Goal: Task Accomplishment & Management: Manage account settings

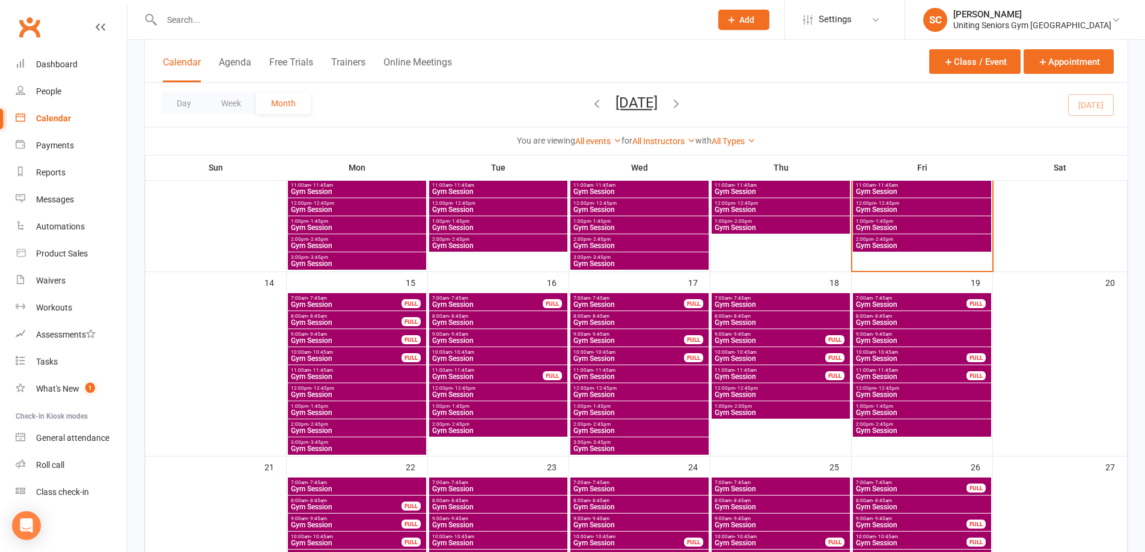
scroll to position [361, 0]
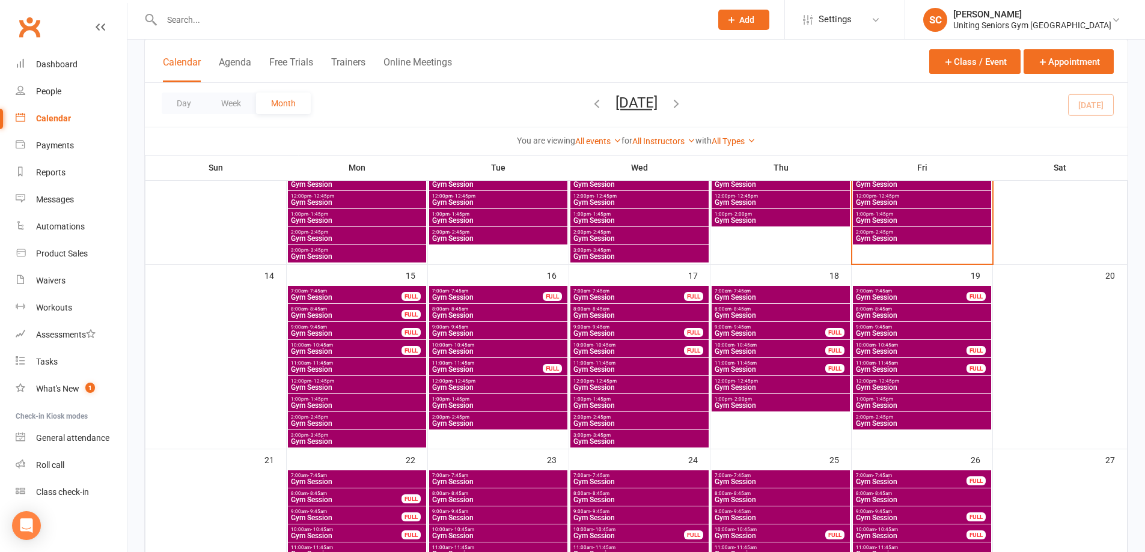
click at [893, 308] on span "8:00am - 8:45am" at bounding box center [921, 309] width 133 height 5
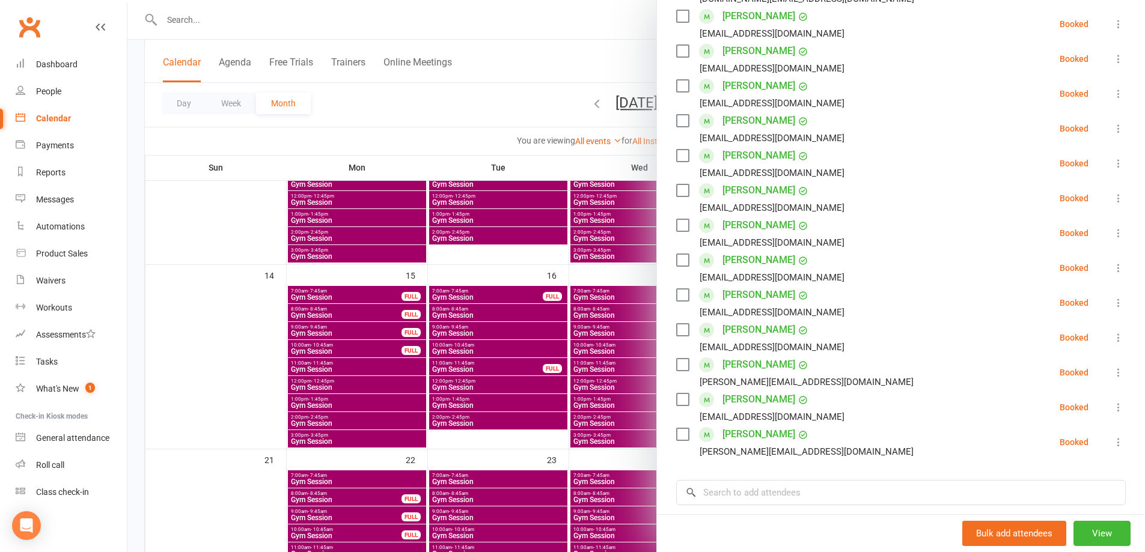
scroll to position [301, 0]
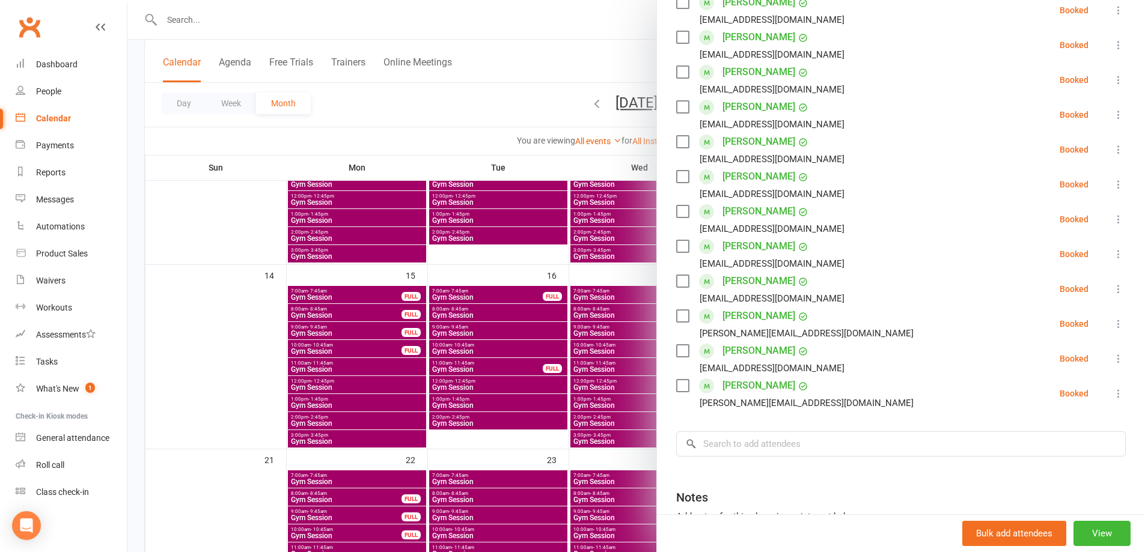
drag, startPoint x: 499, startPoint y: 81, endPoint x: 773, endPoint y: 194, distance: 296.3
click at [500, 82] on div at bounding box center [636, 276] width 1018 height 552
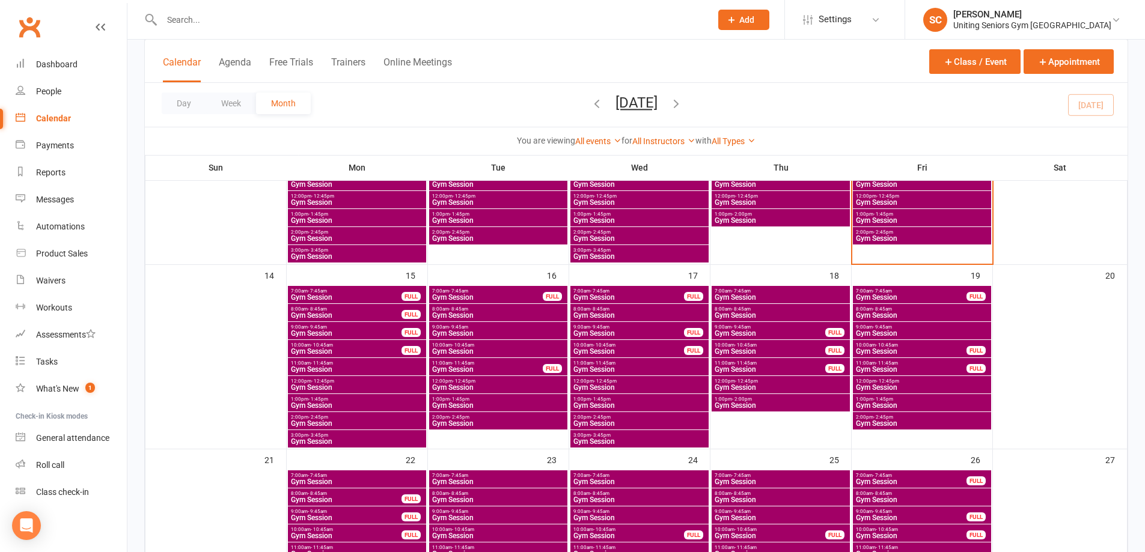
click at [913, 307] on span "8:00am - 8:45am" at bounding box center [921, 309] width 133 height 5
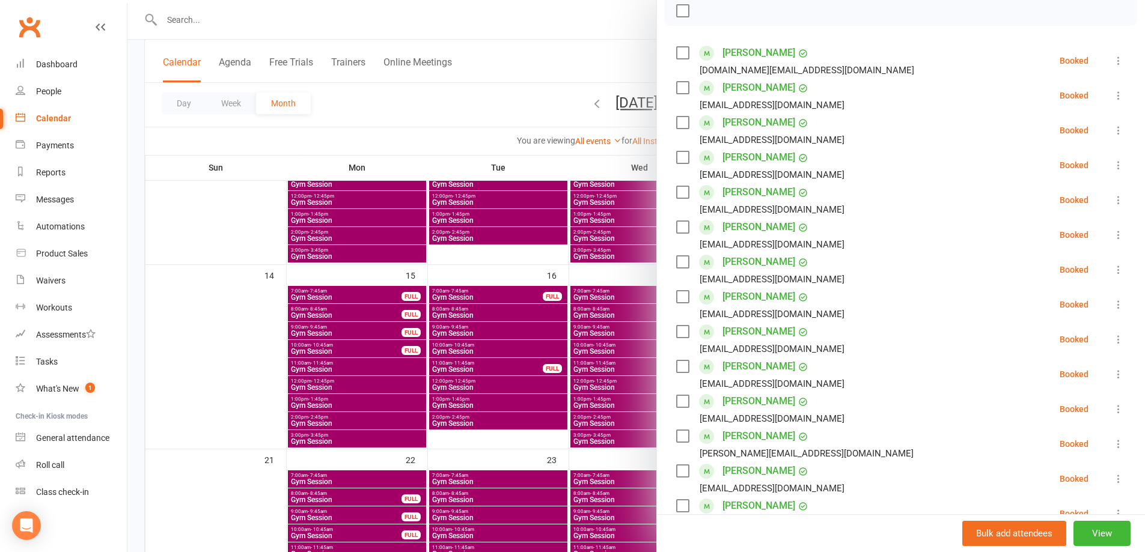
scroll to position [240, 0]
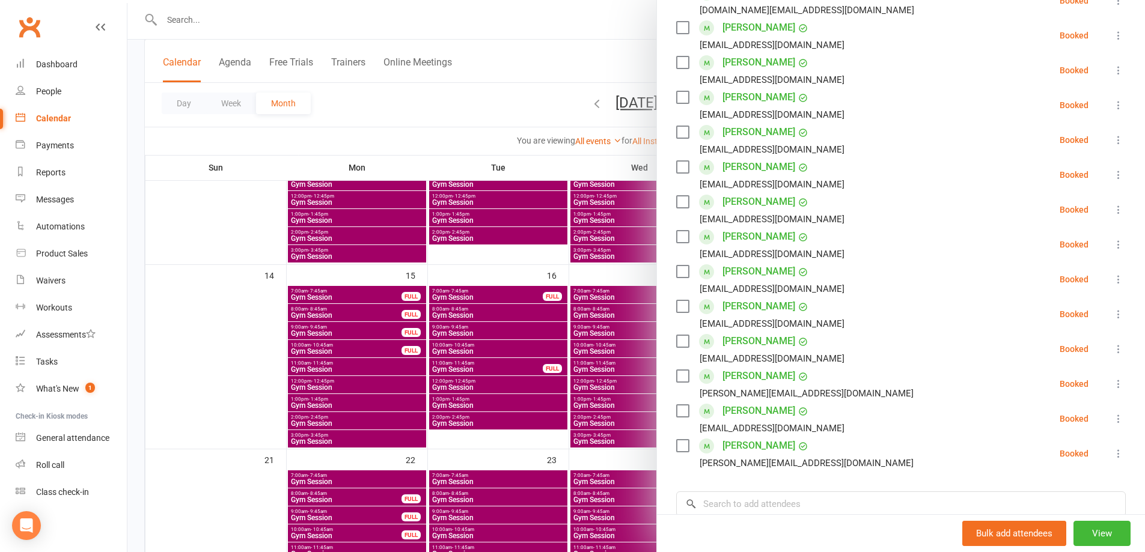
click at [529, 120] on div at bounding box center [636, 276] width 1018 height 552
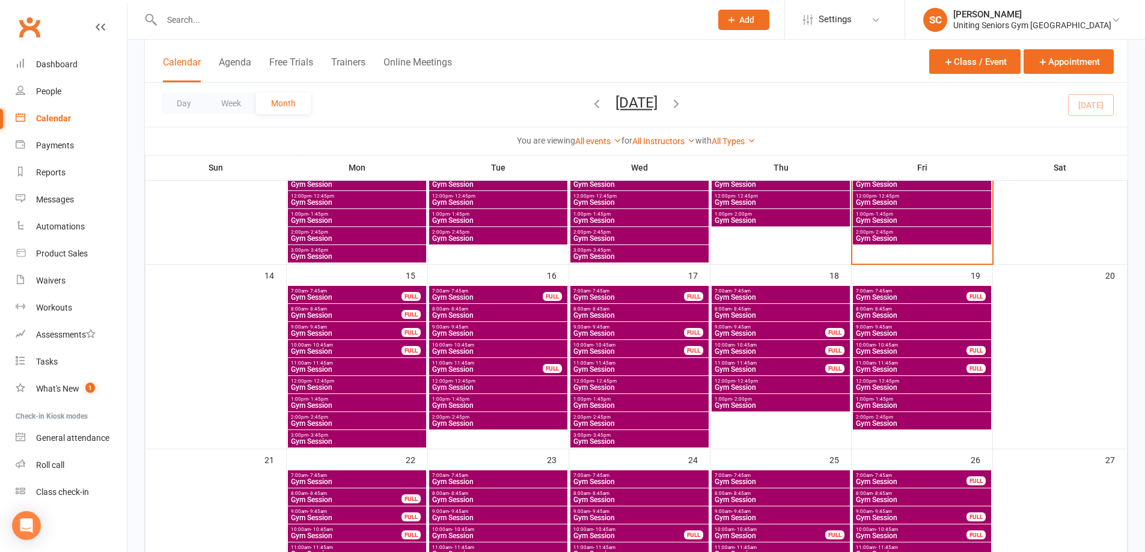
click at [899, 315] on span "Gym Session" at bounding box center [921, 315] width 133 height 7
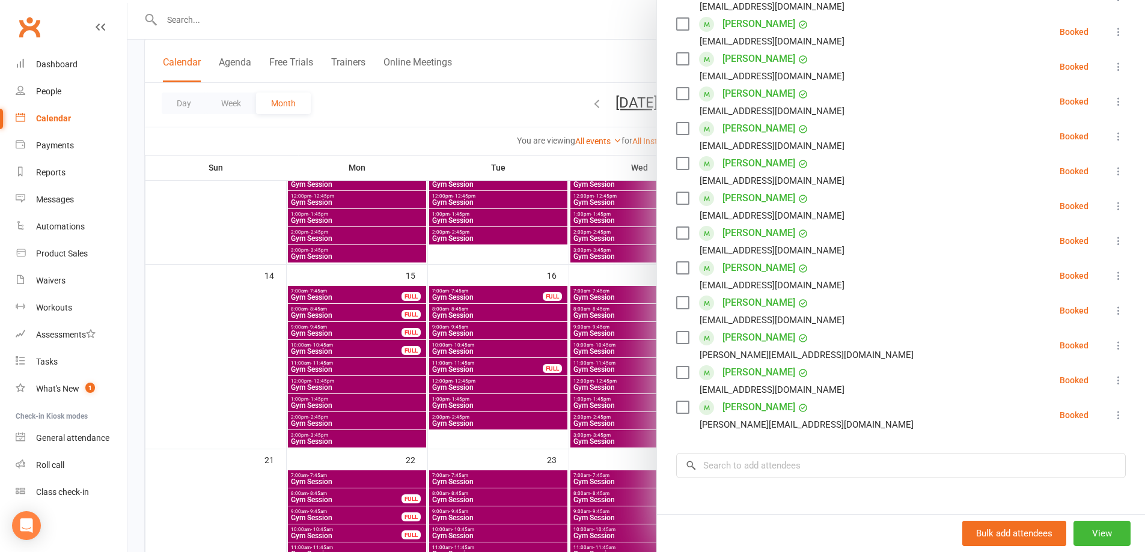
scroll to position [301, 0]
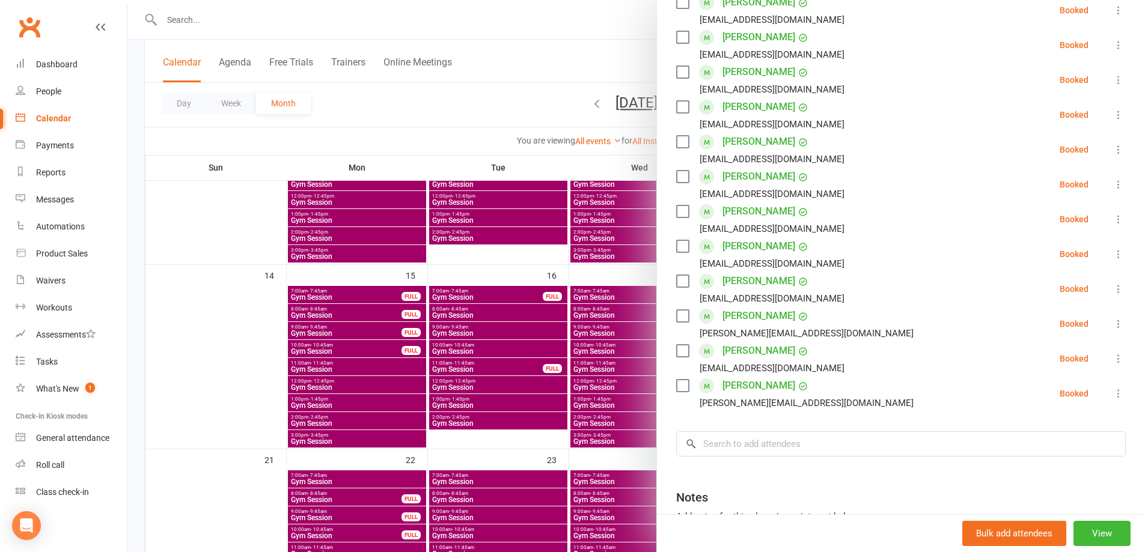
click at [462, 139] on div at bounding box center [636, 276] width 1018 height 552
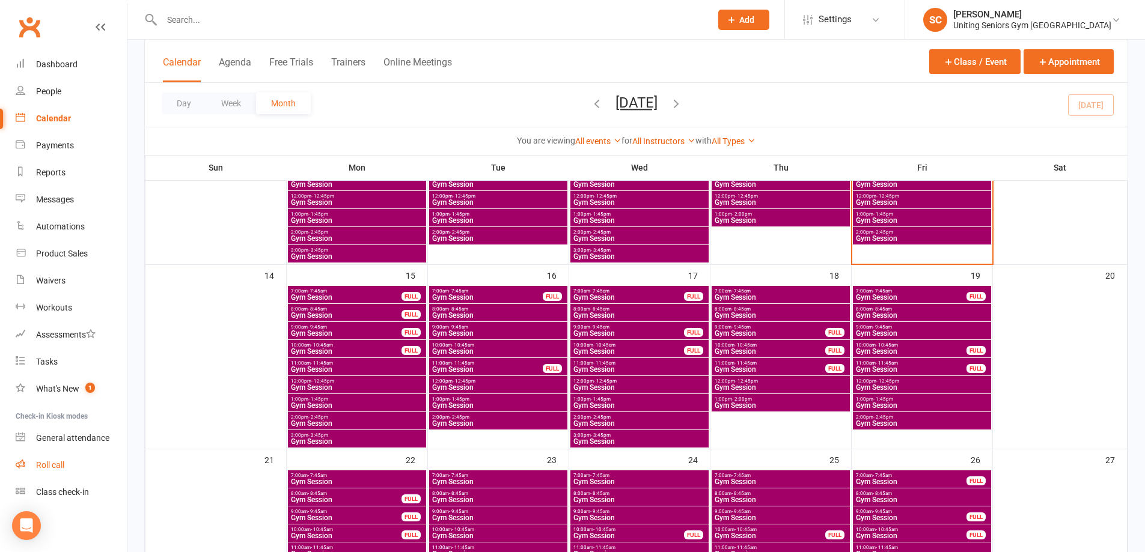
click at [64, 469] on div "Roll call" at bounding box center [50, 465] width 28 height 10
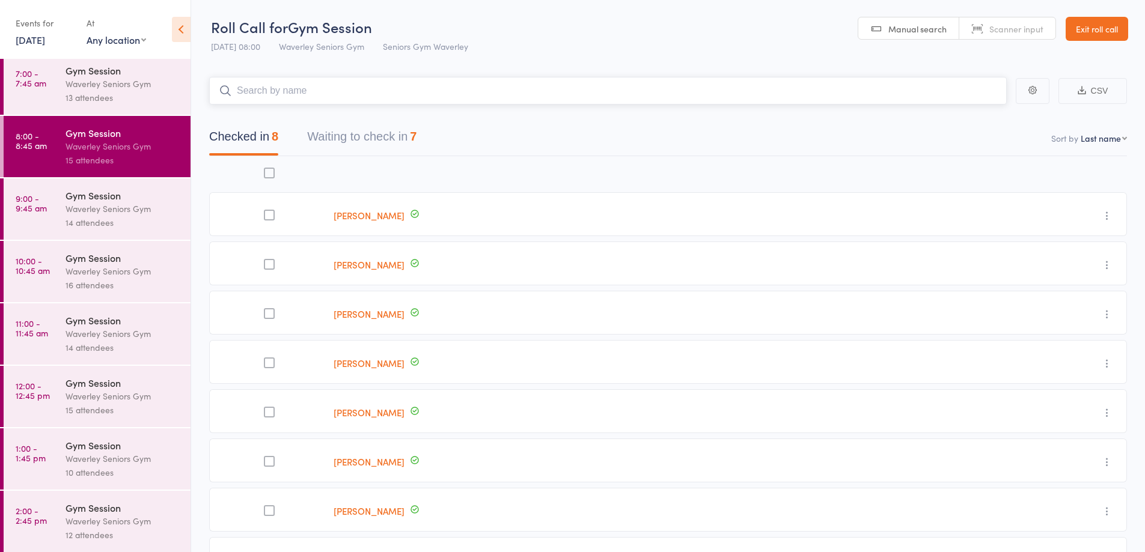
scroll to position [7, 0]
click at [1102, 24] on link "Exit roll call" at bounding box center [1097, 29] width 63 height 24
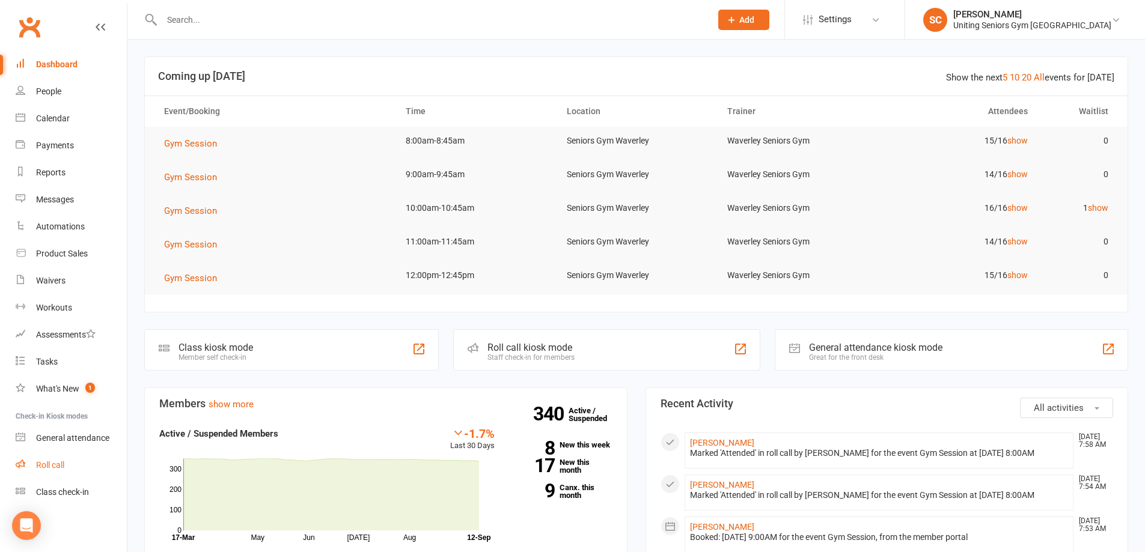
click at [55, 462] on div "Roll call" at bounding box center [50, 465] width 28 height 10
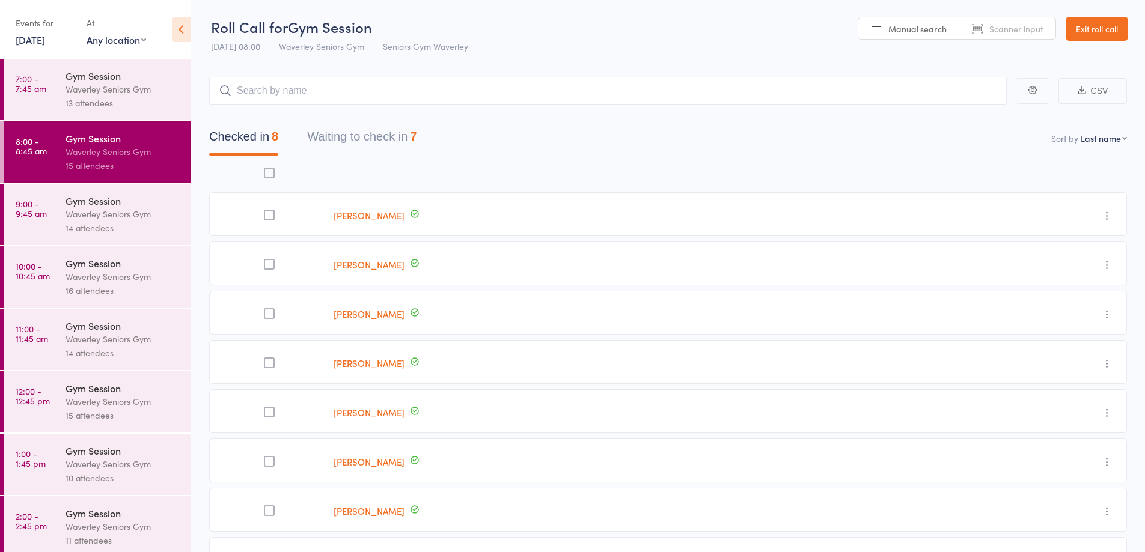
click at [81, 214] on div "Waverley Seniors Gym" at bounding box center [123, 214] width 115 height 14
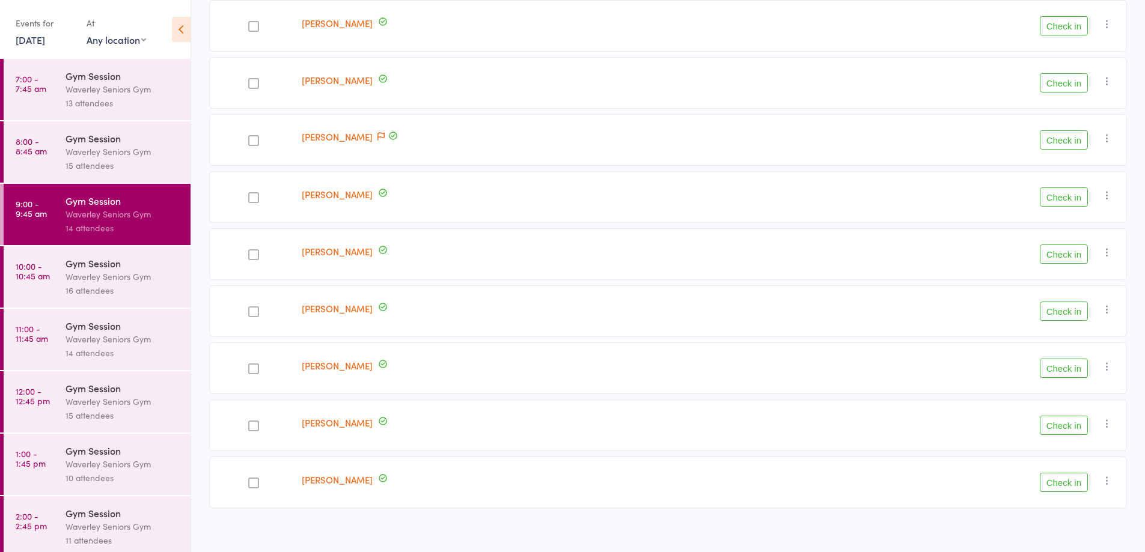
scroll to position [488, 0]
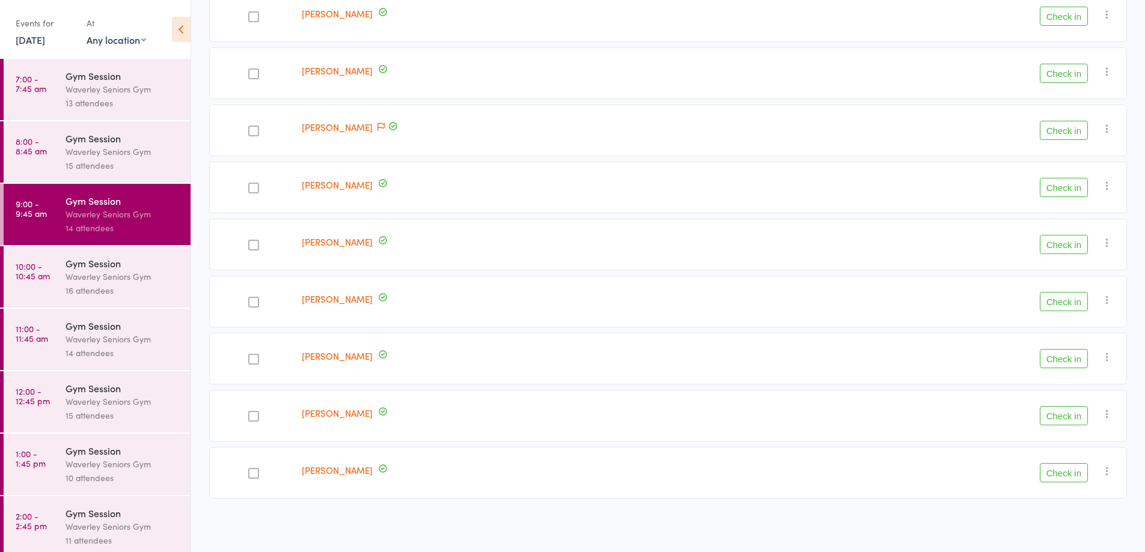
click at [40, 36] on link "12 Sep, 2025" at bounding box center [30, 39] width 29 height 13
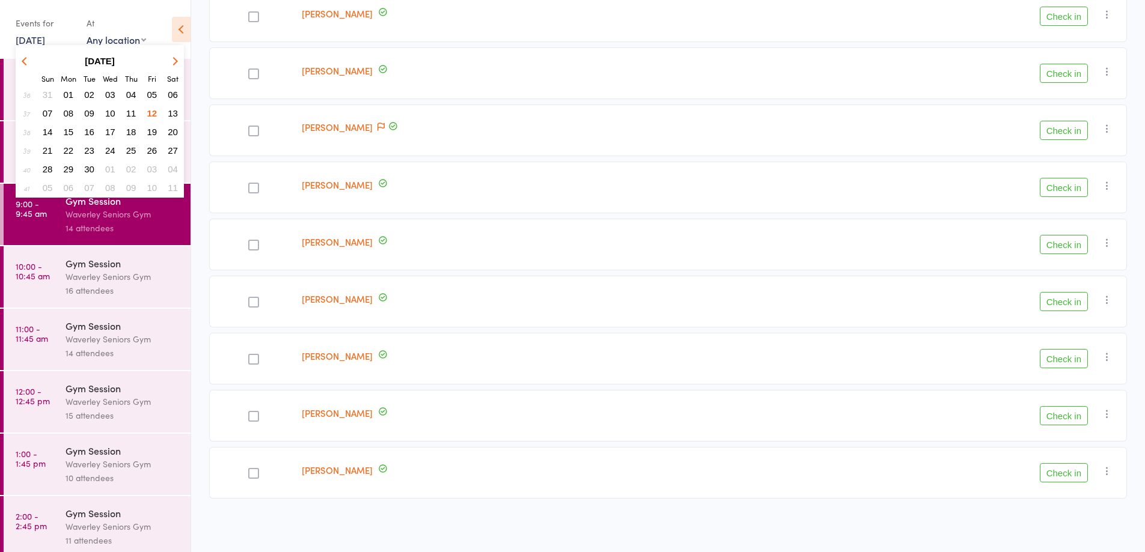
click at [155, 130] on span "19" at bounding box center [152, 132] width 10 height 10
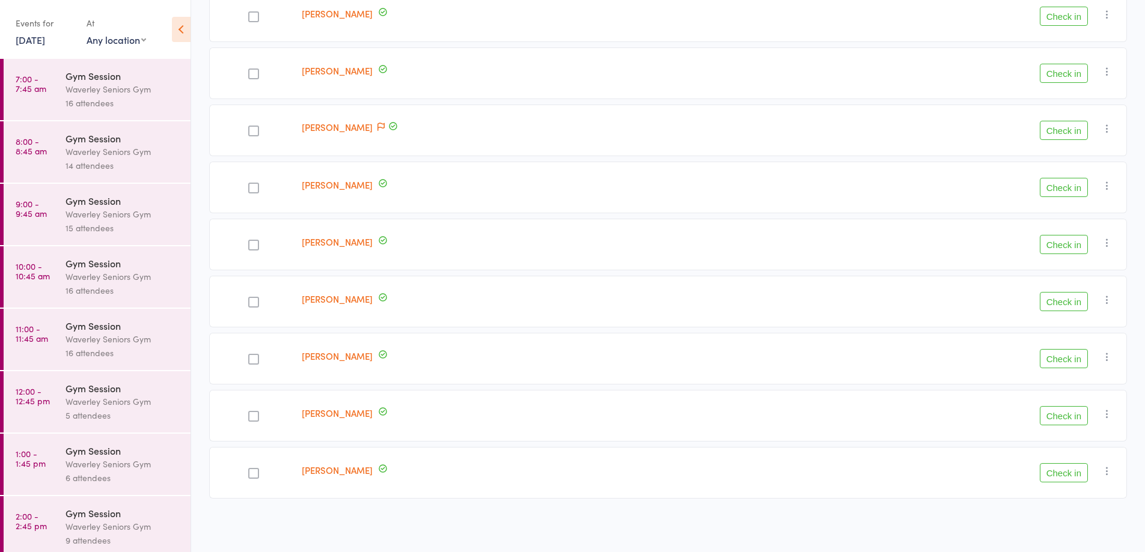
click at [91, 158] on div "Waverley Seniors Gym" at bounding box center [123, 152] width 115 height 14
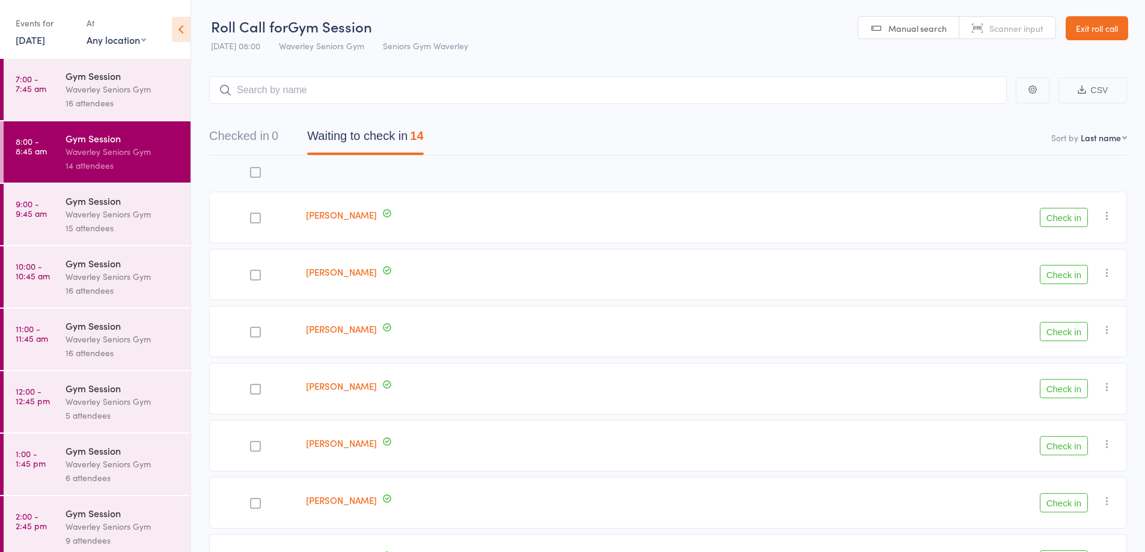
click at [89, 213] on div "Waverley Seniors Gym" at bounding box center [123, 214] width 115 height 14
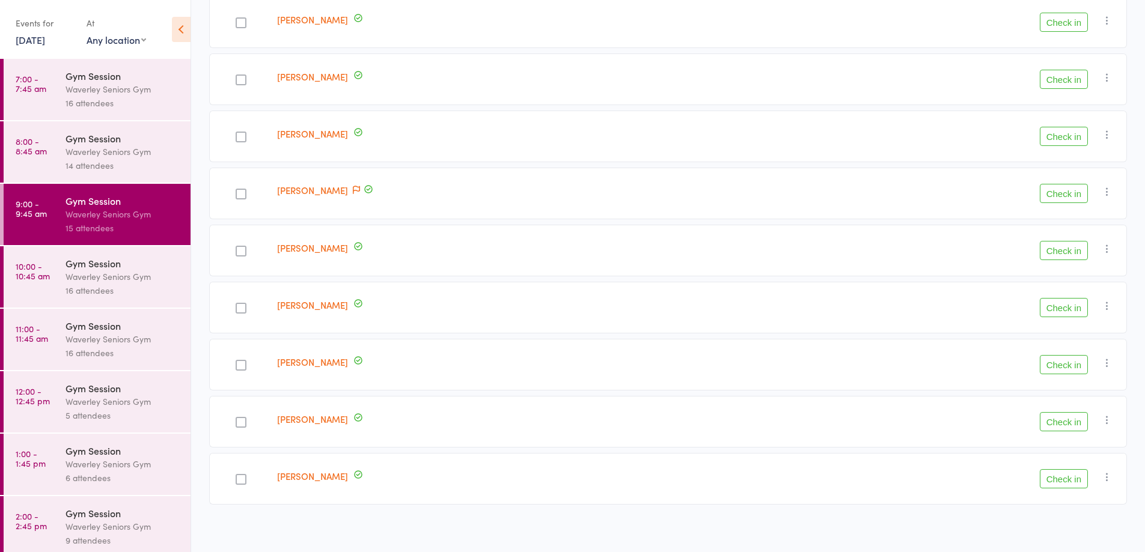
scroll to position [542, 0]
click at [332, 75] on link "[PERSON_NAME]" at bounding box center [312, 73] width 71 height 13
click at [340, 135] on link "[PERSON_NAME]" at bounding box center [312, 130] width 71 height 13
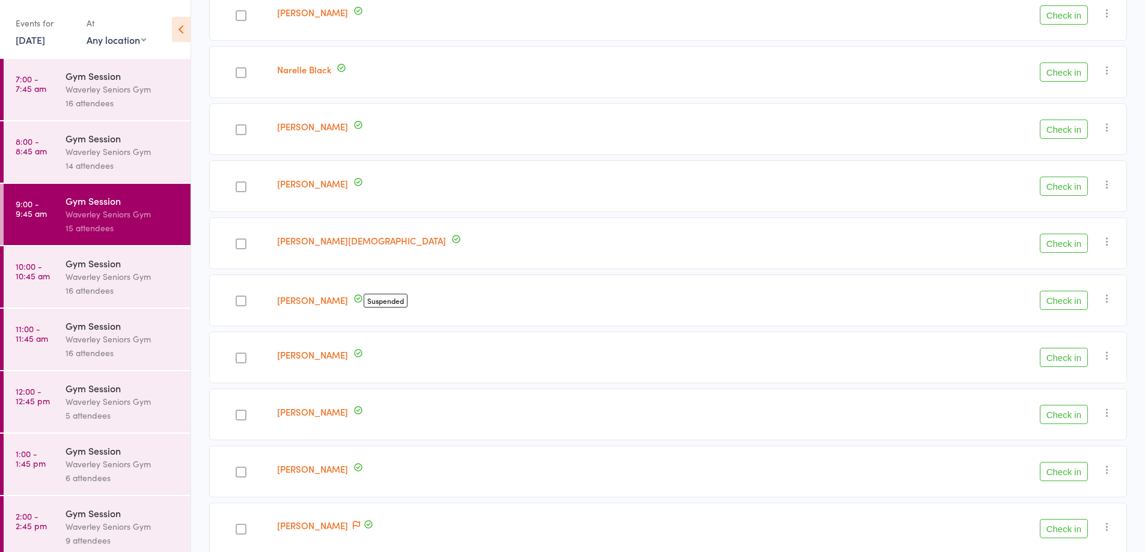
scroll to position [240, 0]
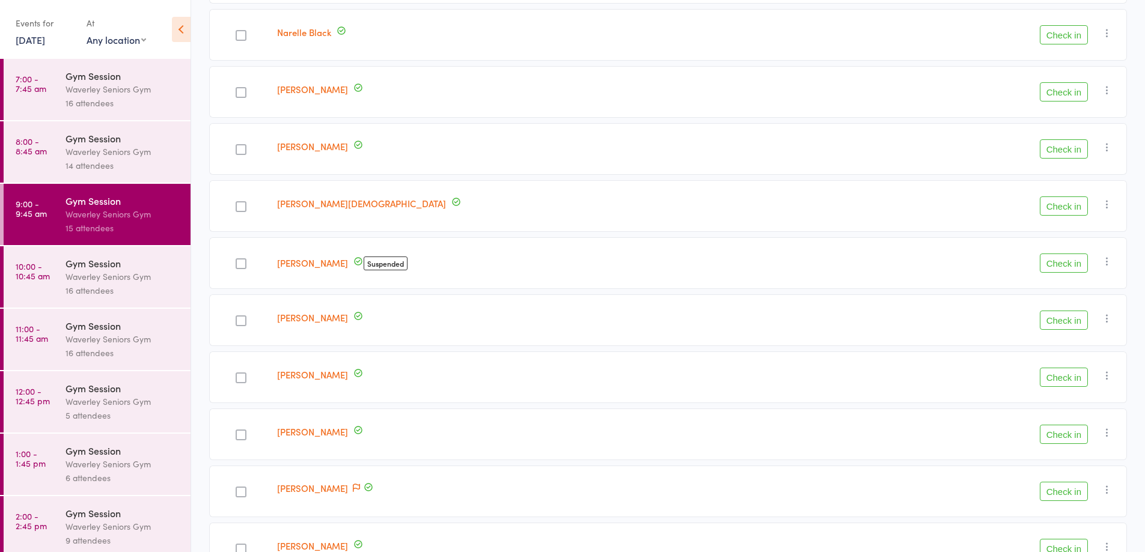
click at [38, 40] on link "19 Sep, 2025" at bounding box center [30, 39] width 29 height 13
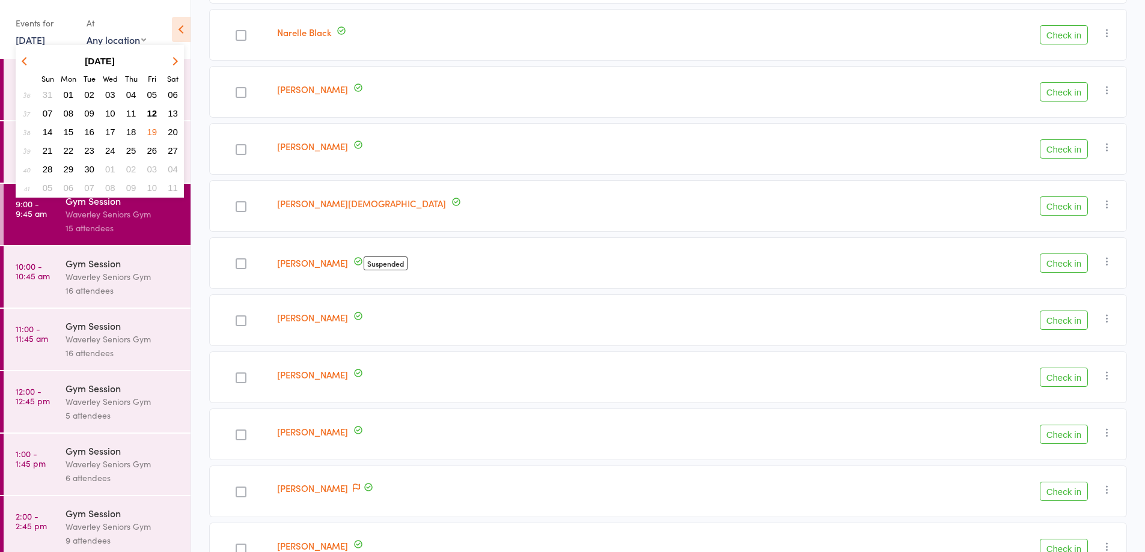
click at [156, 110] on span "12" at bounding box center [152, 113] width 10 height 10
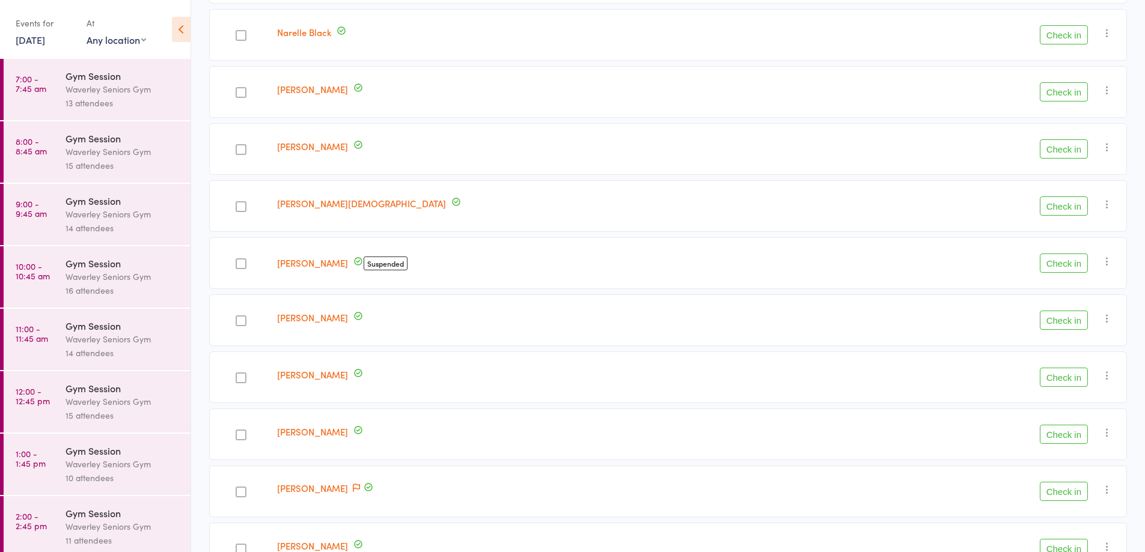
click at [50, 149] on link "8:00 - 8:45 am Gym Session Waverley Seniors Gym 15 attendees" at bounding box center [97, 151] width 187 height 61
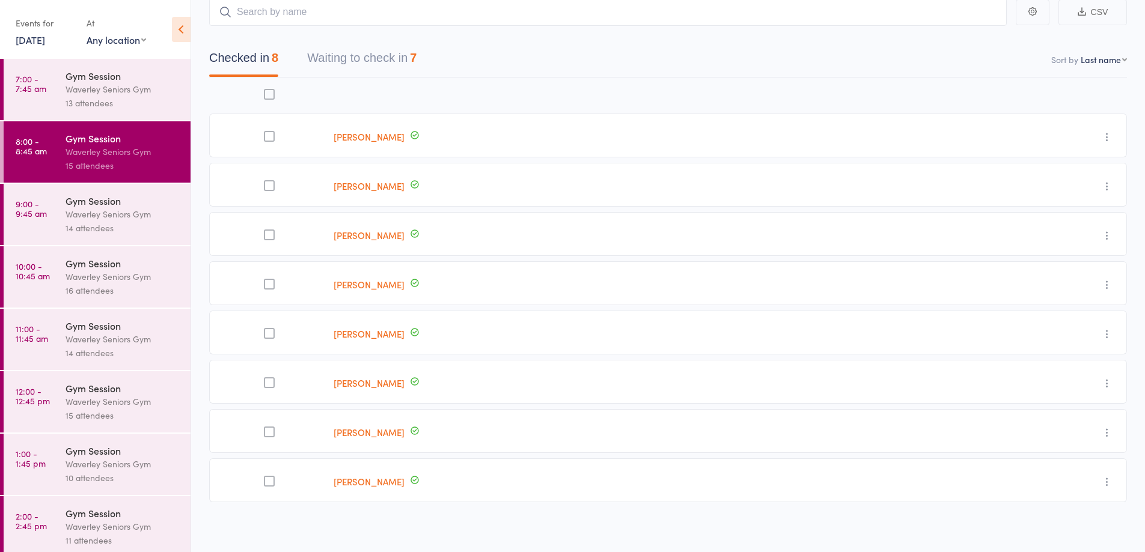
scroll to position [82, 0]
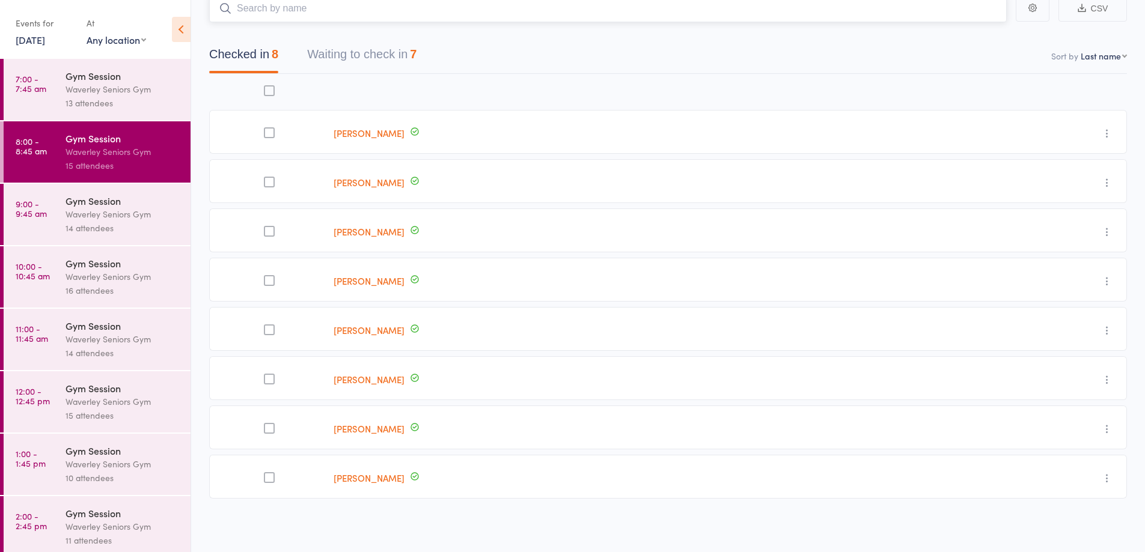
click at [388, 58] on button "Waiting to check in 7" at bounding box center [361, 57] width 109 height 32
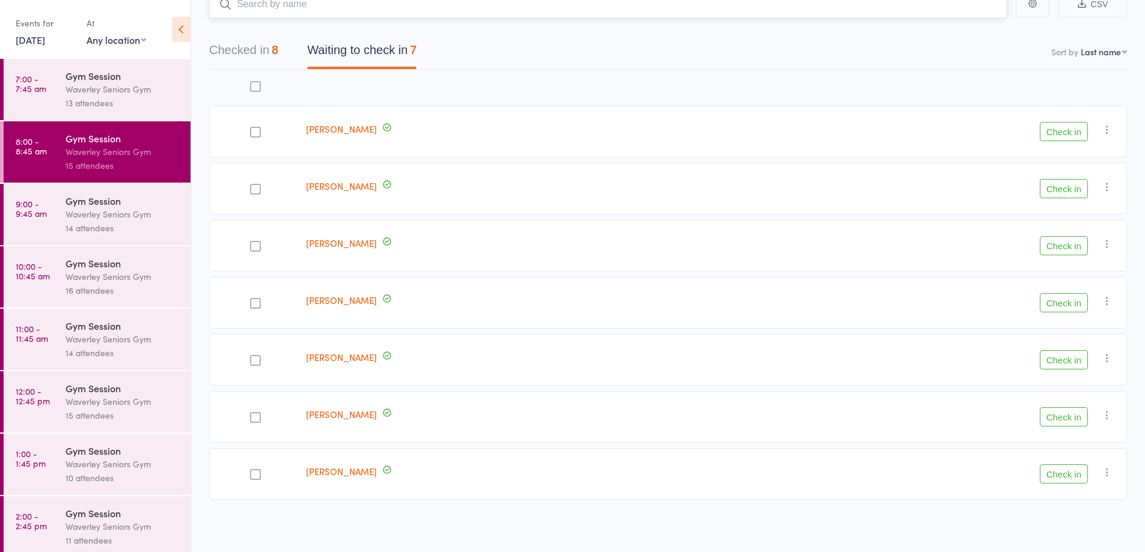
scroll to position [88, 0]
click at [254, 57] on button "Checked in 8" at bounding box center [243, 52] width 69 height 32
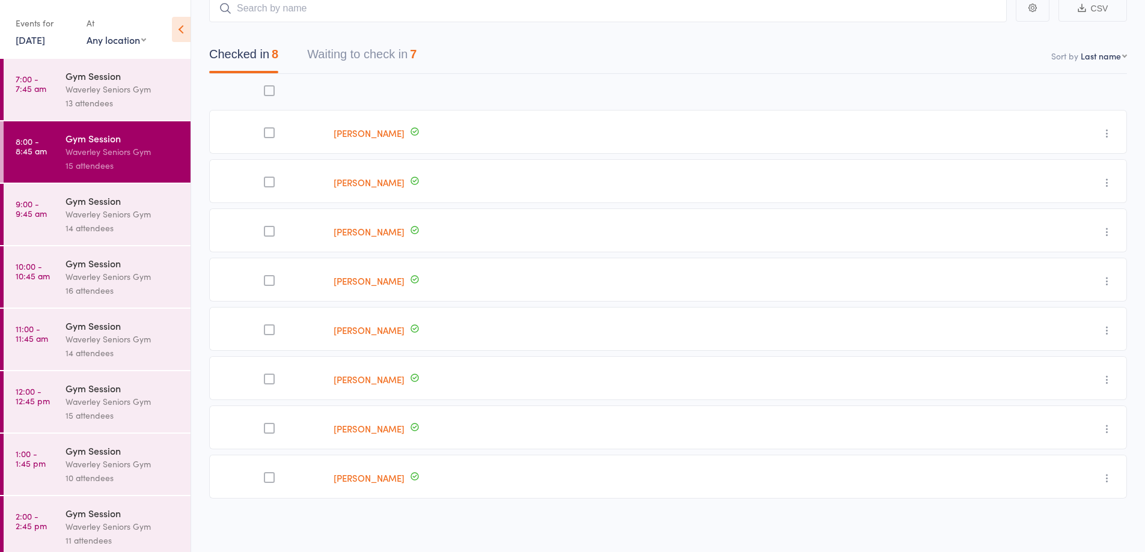
click at [355, 478] on link "[PERSON_NAME]" at bounding box center [369, 478] width 71 height 13
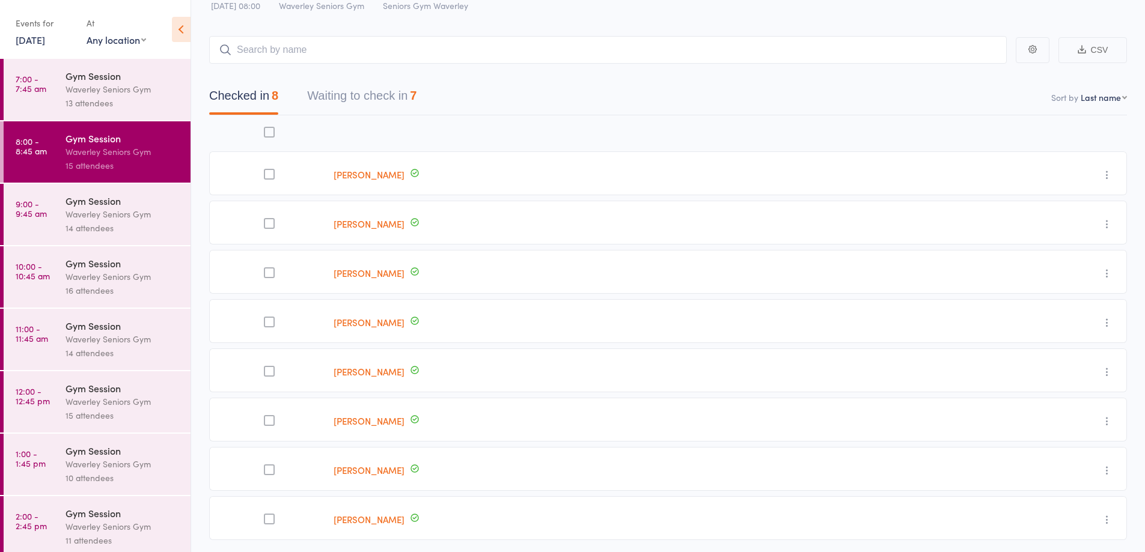
scroll to position [0, 0]
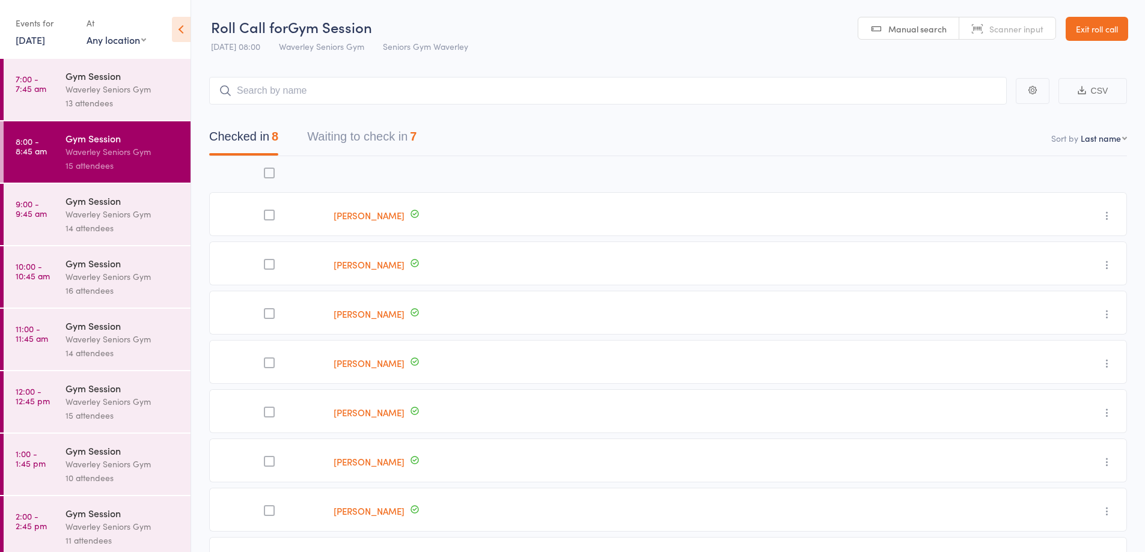
click at [1103, 24] on link "Exit roll call" at bounding box center [1097, 29] width 63 height 24
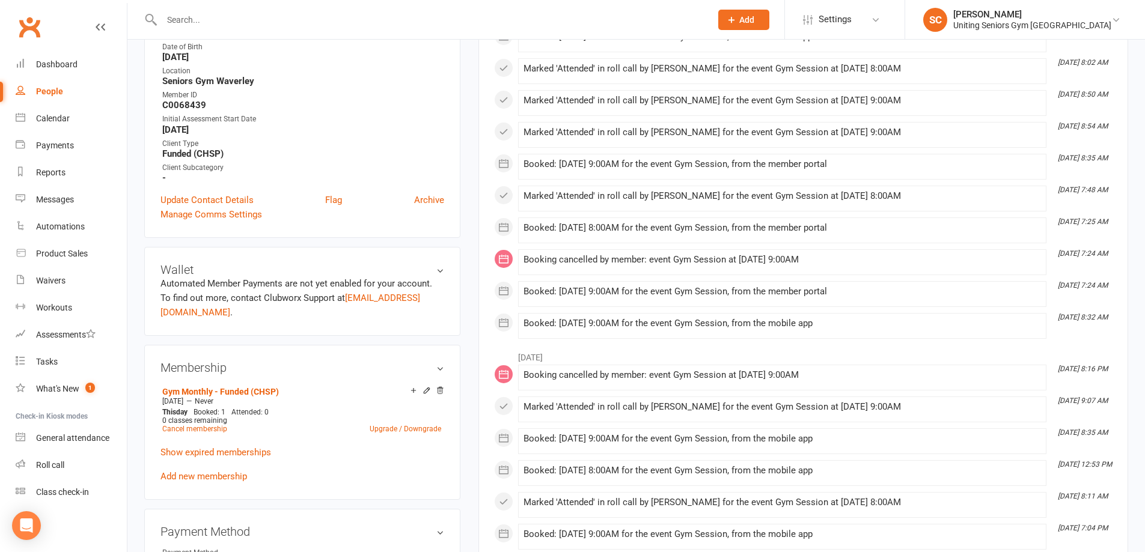
scroll to position [301, 0]
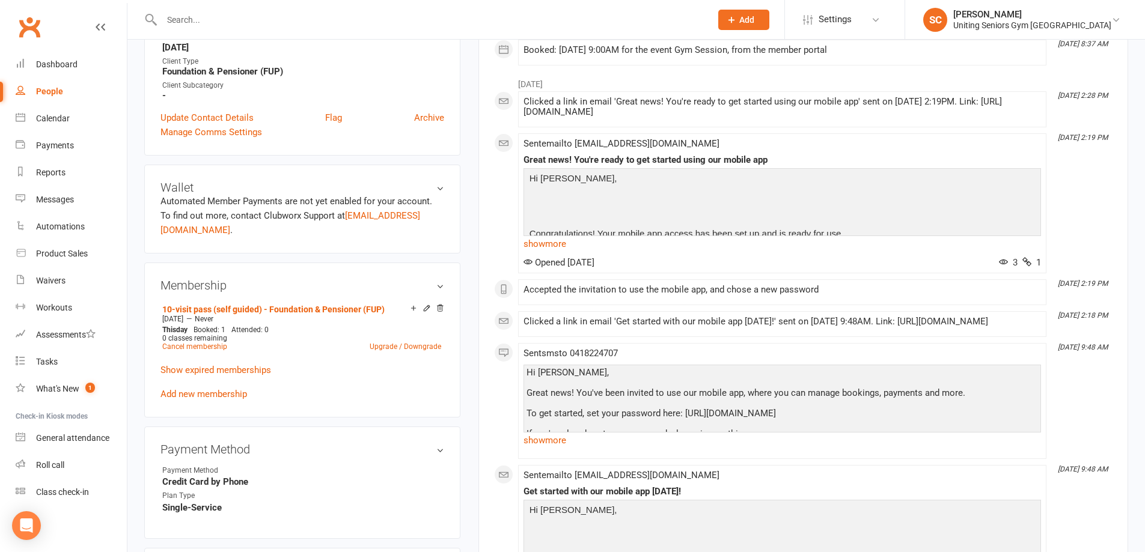
scroll to position [361, 0]
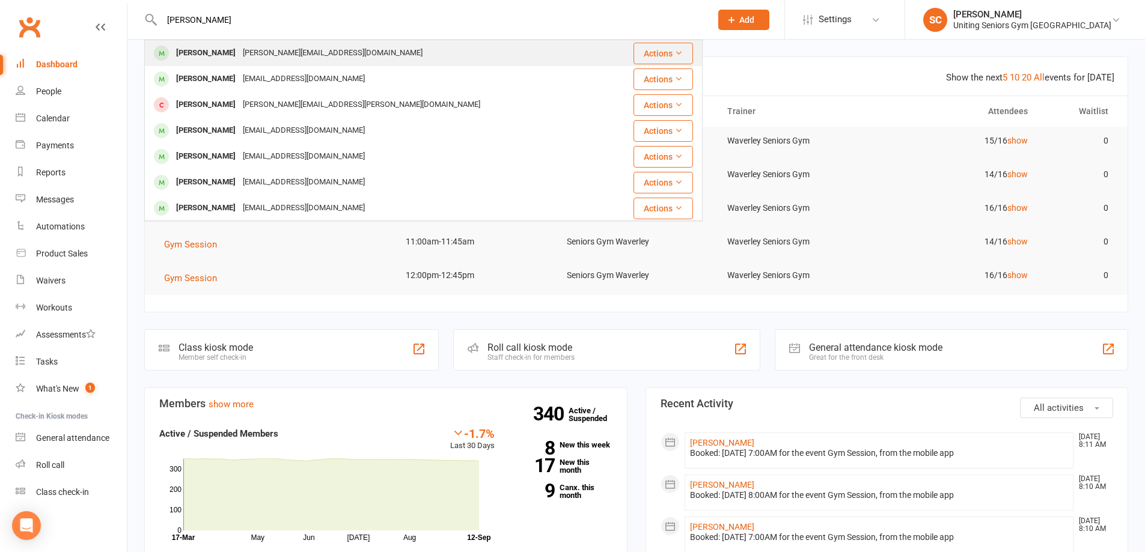
type input "[PERSON_NAME]"
click at [239, 51] on div "[PERSON_NAME][EMAIL_ADDRESS][DOMAIN_NAME]" at bounding box center [332, 52] width 187 height 17
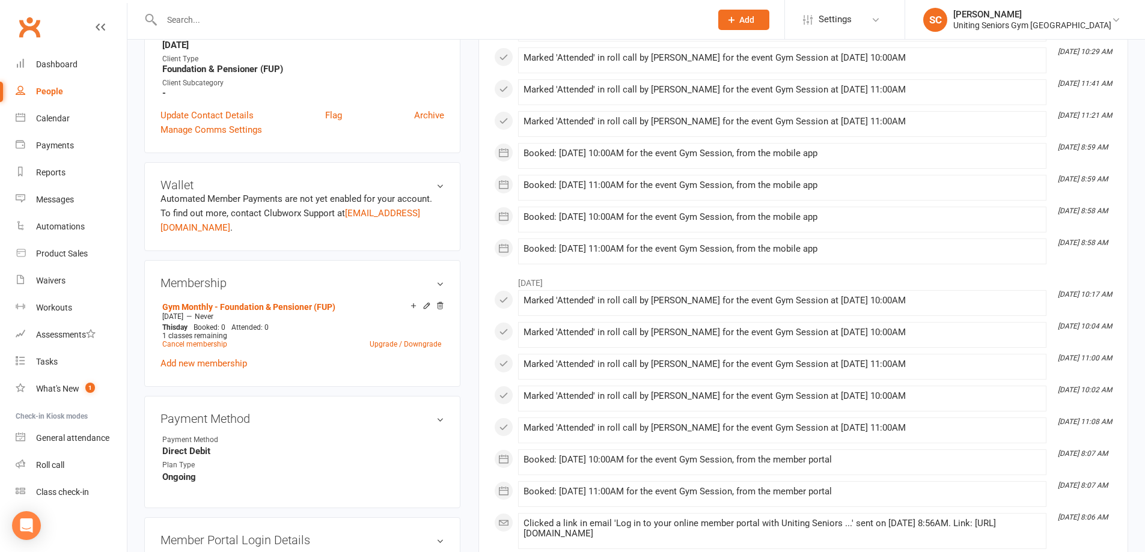
scroll to position [661, 0]
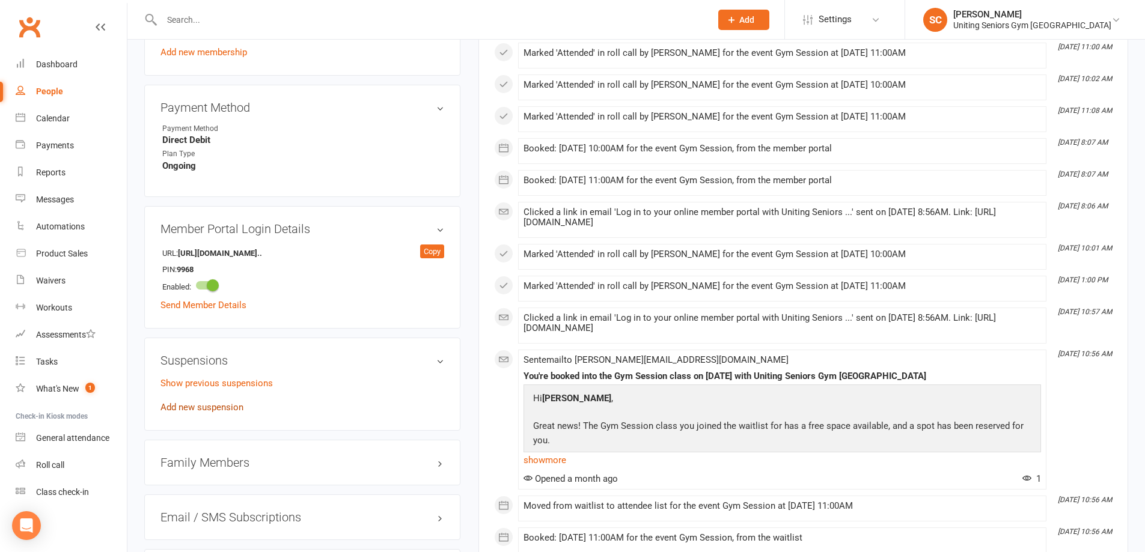
click at [224, 402] on link "Add new suspension" at bounding box center [201, 407] width 83 height 11
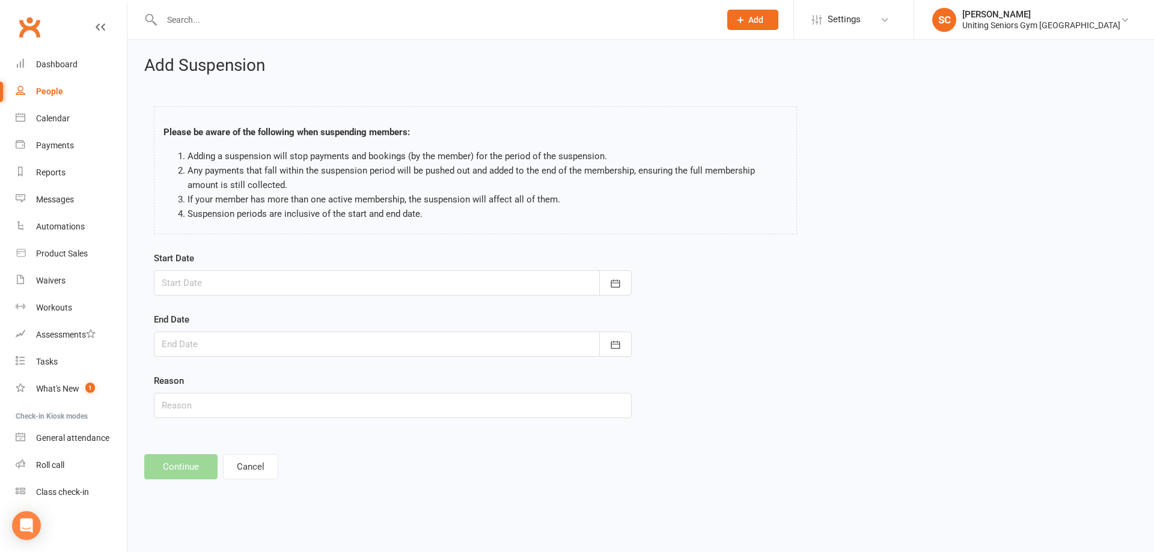
click at [314, 274] on div at bounding box center [393, 283] width 478 height 25
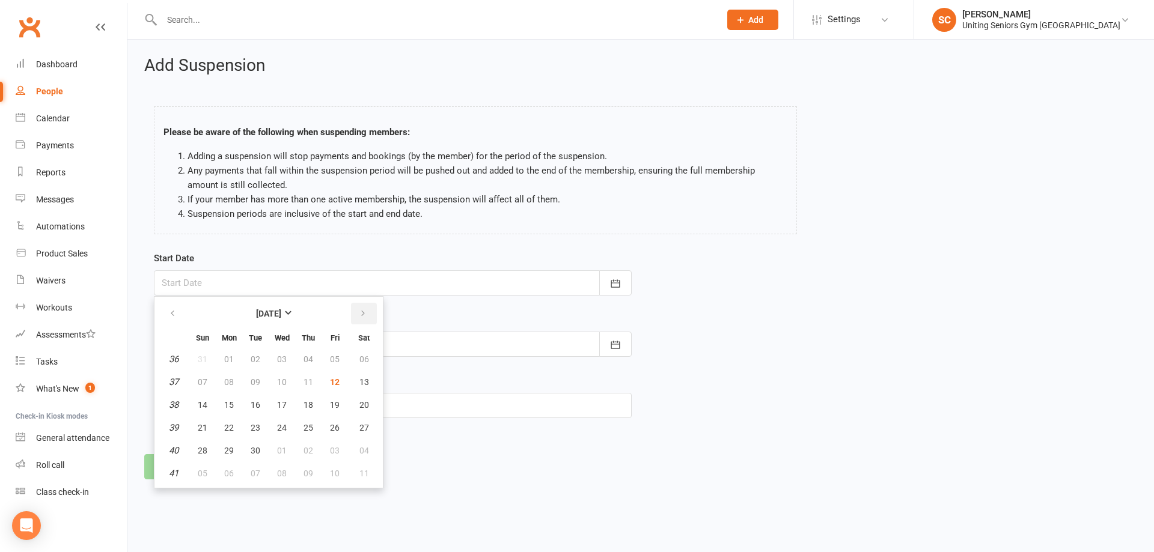
click at [363, 310] on icon "button" at bounding box center [363, 314] width 8 height 10
click at [343, 379] on button "10" at bounding box center [334, 382] width 25 height 22
type input "[DATE]"
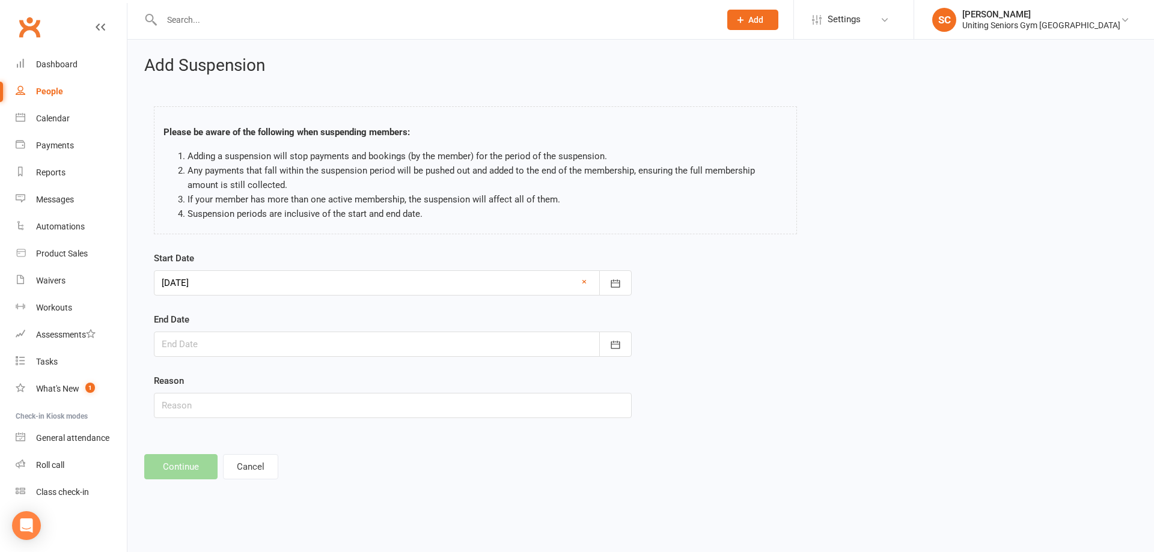
click at [350, 341] on div at bounding box center [393, 344] width 478 height 25
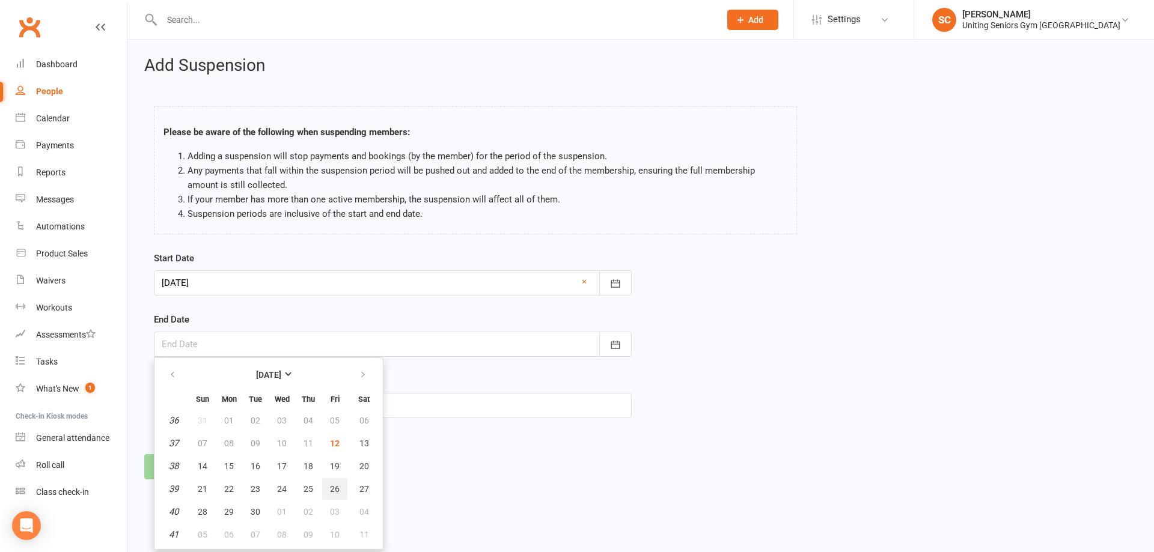
click at [335, 490] on span "26" at bounding box center [335, 490] width 10 height 10
type input "[DATE]"
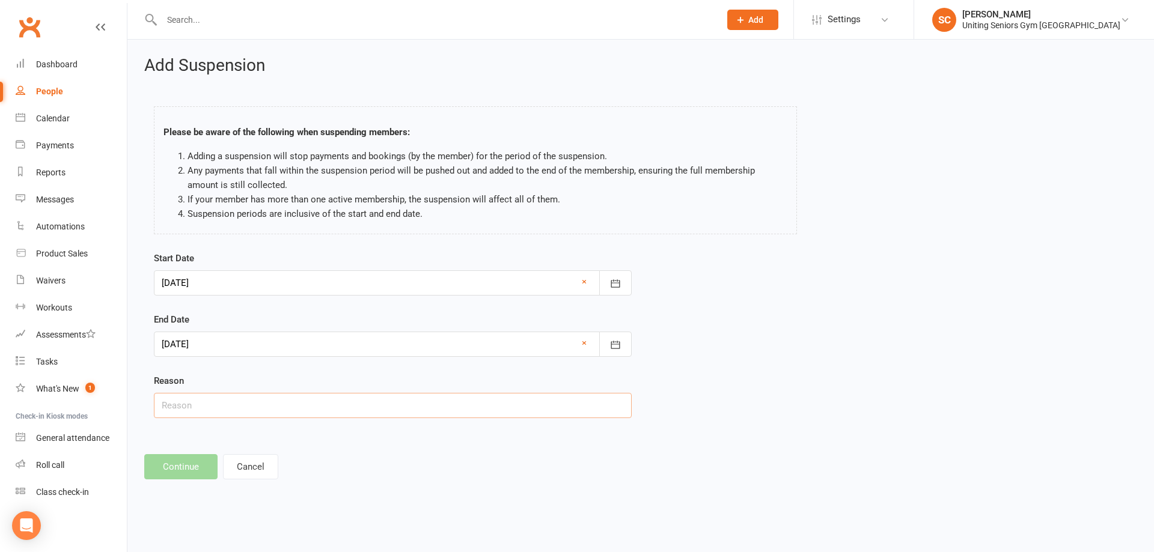
click at [298, 407] on input "text" at bounding box center [393, 405] width 478 height 25
type input "Holiday"
click at [284, 348] on div at bounding box center [393, 344] width 478 height 25
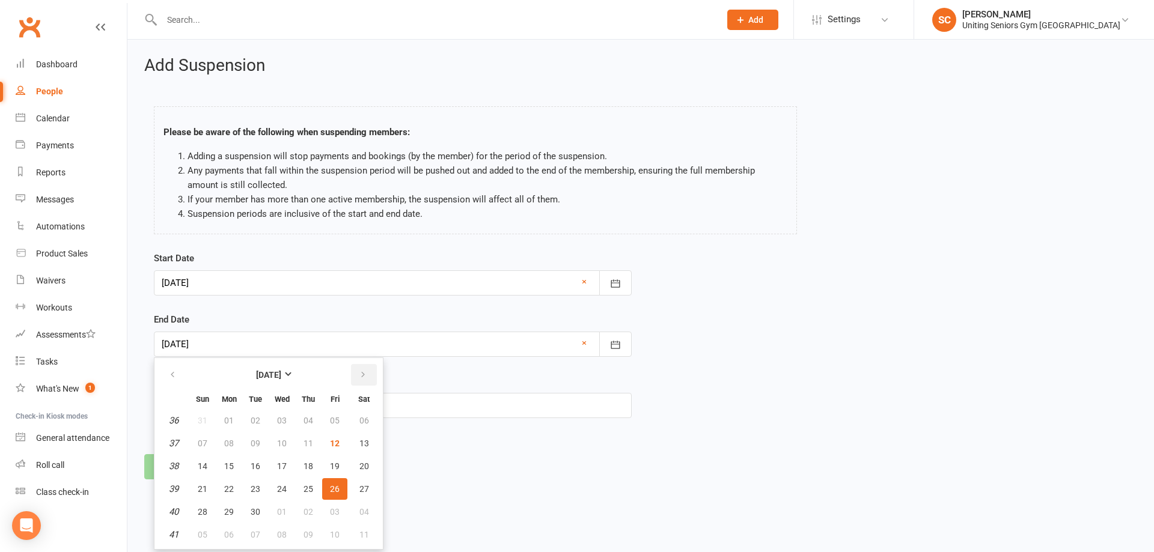
click at [365, 381] on button "button" at bounding box center [364, 375] width 26 height 22
click at [200, 512] on span "26" at bounding box center [203, 512] width 10 height 10
type input "[DATE]"
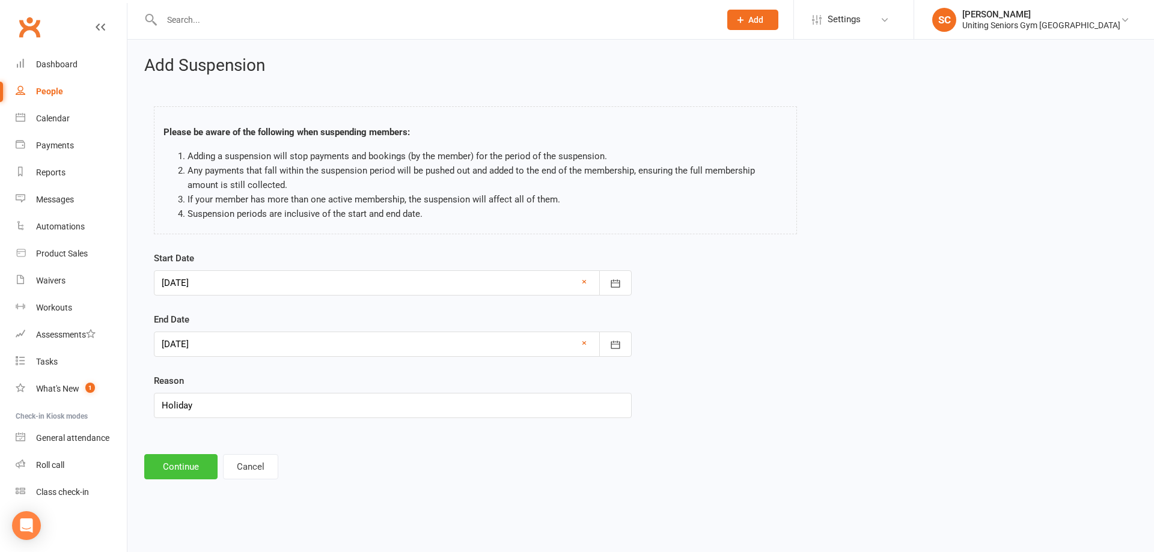
click at [195, 466] on button "Continue" at bounding box center [180, 466] width 73 height 25
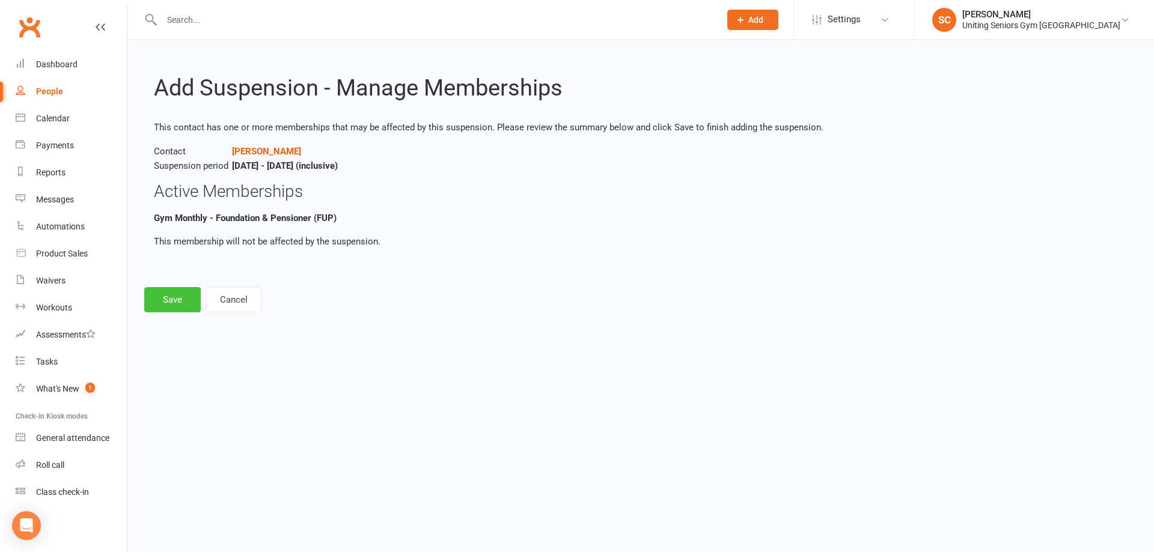
click at [176, 298] on button "Save" at bounding box center [172, 299] width 57 height 25
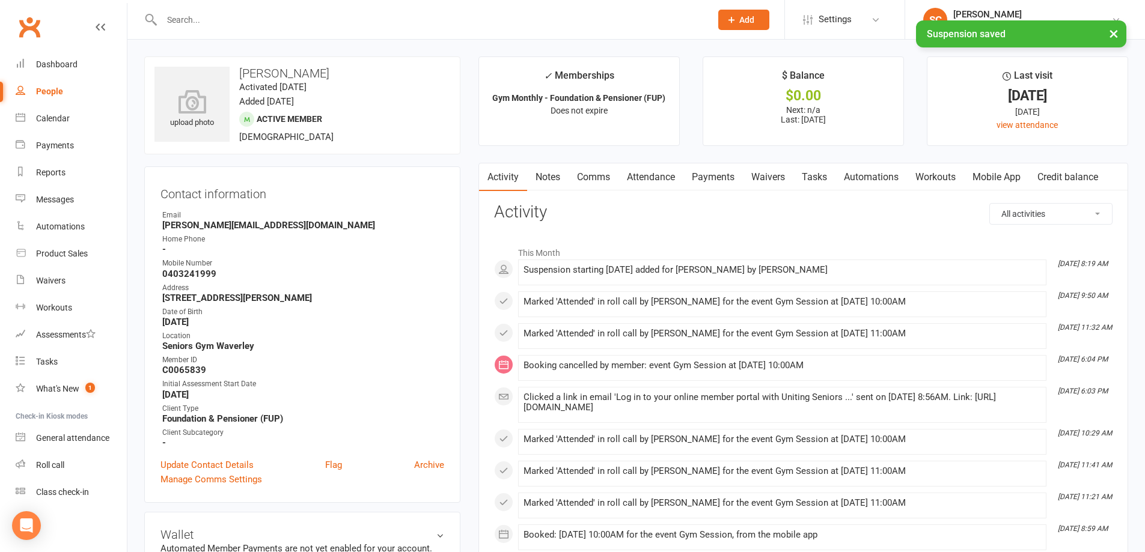
click at [592, 176] on link "Comms" at bounding box center [594, 178] width 50 height 28
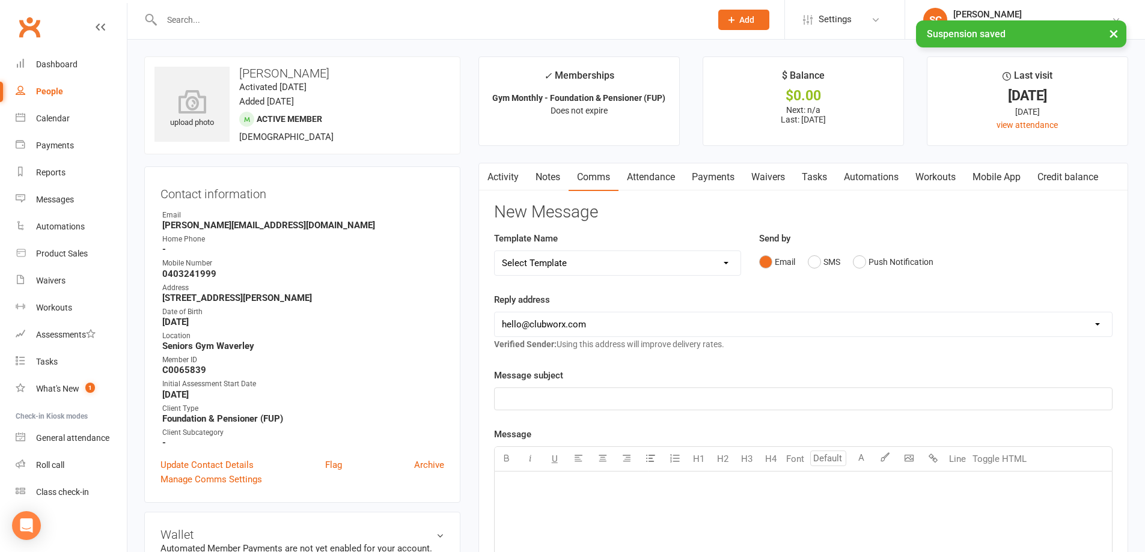
click at [596, 264] on select "Select Template [Email] Absent [Email] Non-attendance [Email] PE2 - Bookings [E…" at bounding box center [618, 263] width 246 height 24
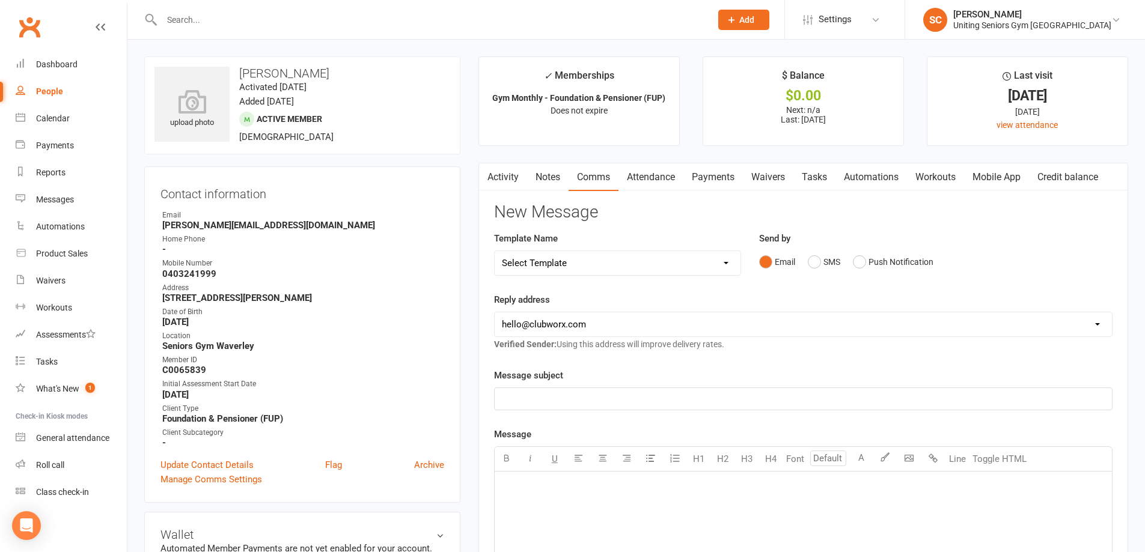
select select "14"
click at [495, 251] on select "Select Template [Email] Absent [Email] Non-attendance [Email] PE2 - Bookings [E…" at bounding box center [618, 263] width 246 height 24
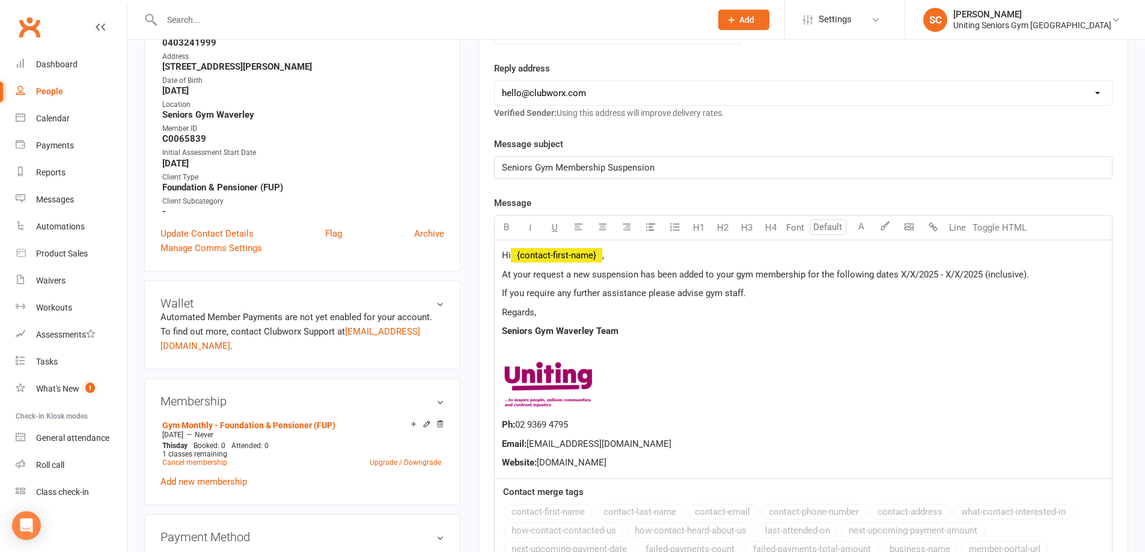
scroll to position [180, 0]
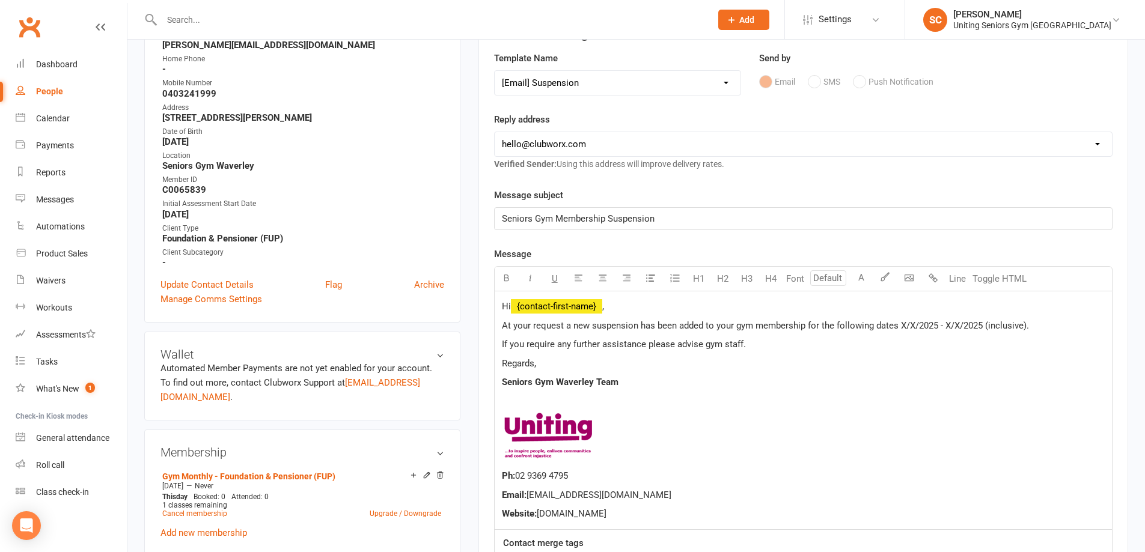
click at [902, 324] on span "At your request a new suspension has been added to your gym membership for the …" at bounding box center [765, 325] width 527 height 11
click at [916, 323] on span "At your request a new suspension has been added to your gym membership for the …" at bounding box center [767, 325] width 531 height 11
click at [968, 324] on span "At your request a new suspension has been added to your gym membership for the …" at bounding box center [760, 325] width 517 height 11
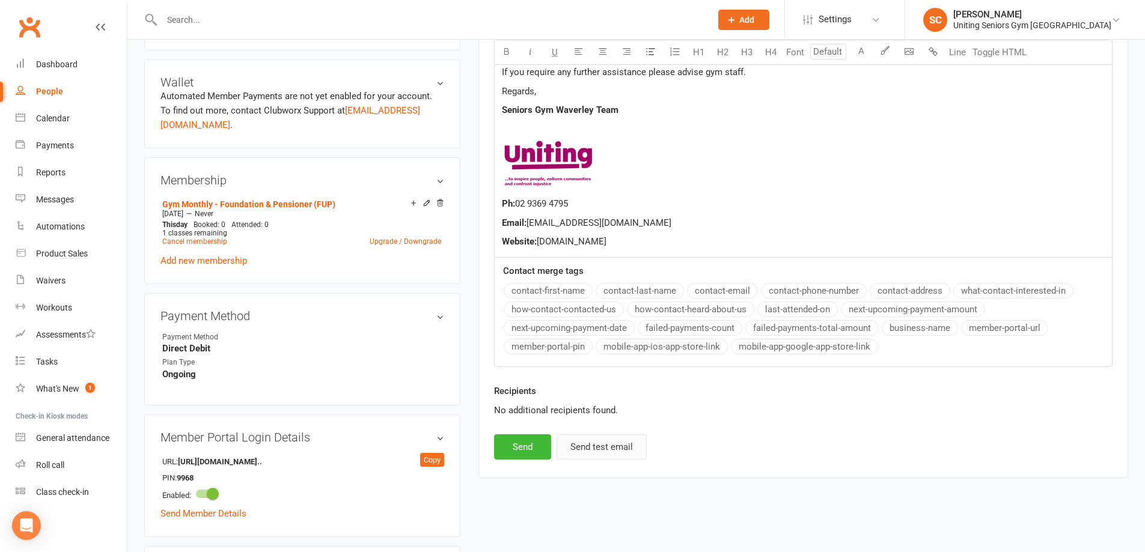
scroll to position [481, 0]
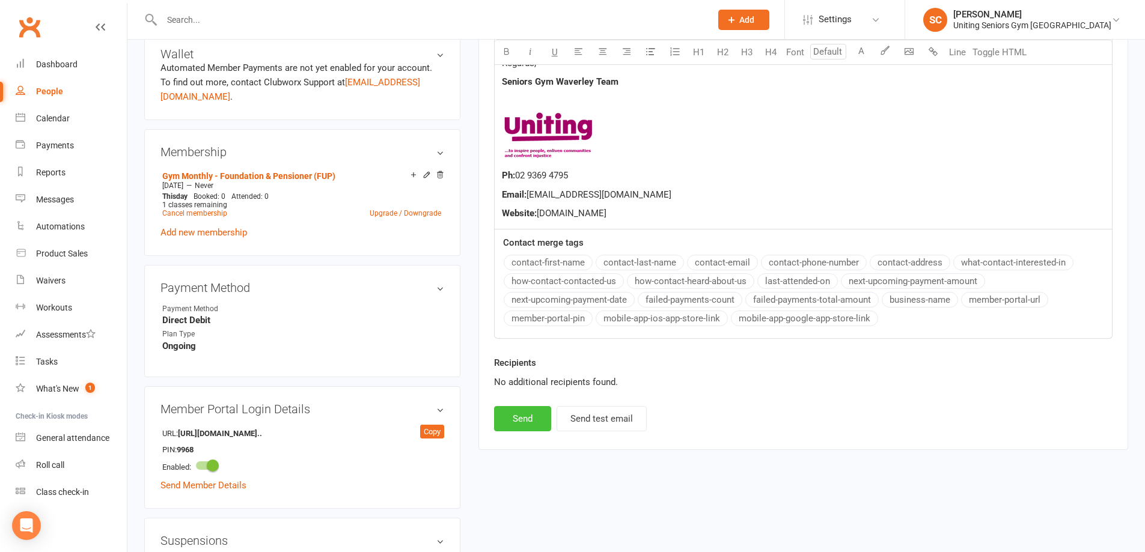
click at [537, 426] on button "Send" at bounding box center [522, 418] width 57 height 25
select select
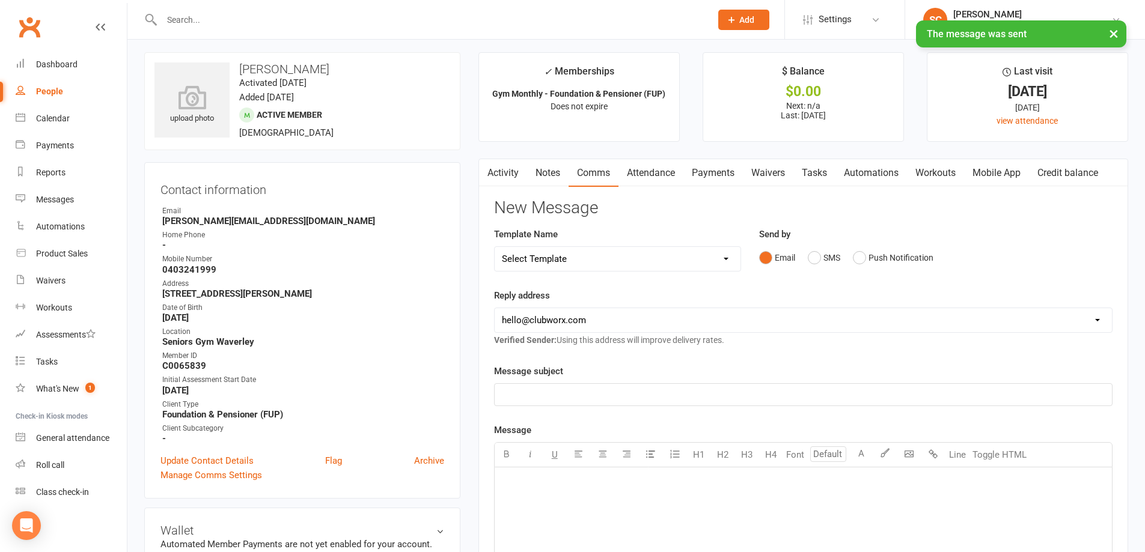
scroll to position [0, 0]
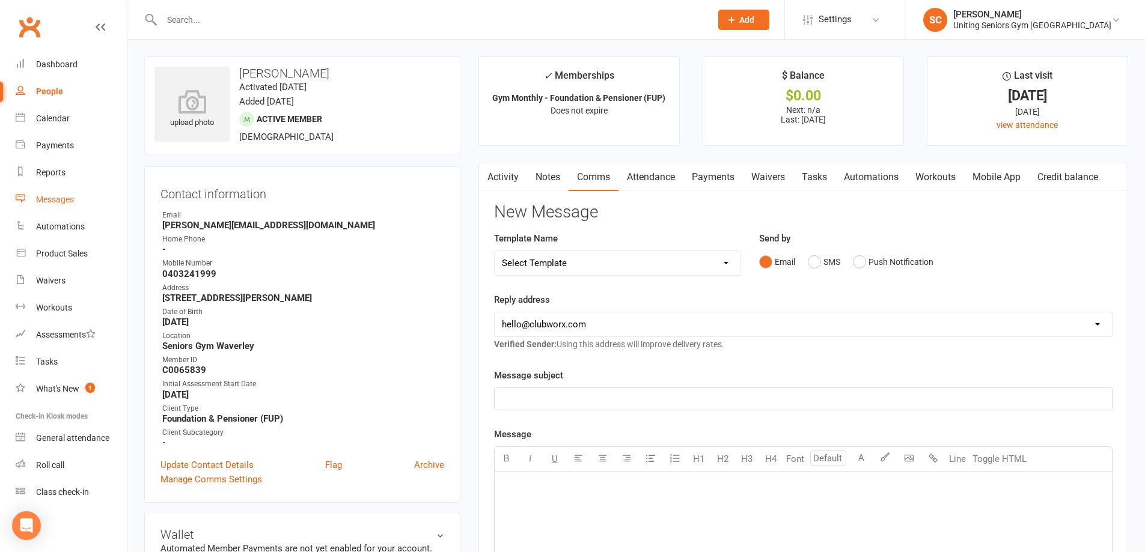
click at [47, 201] on div "Messages" at bounding box center [55, 200] width 38 height 10
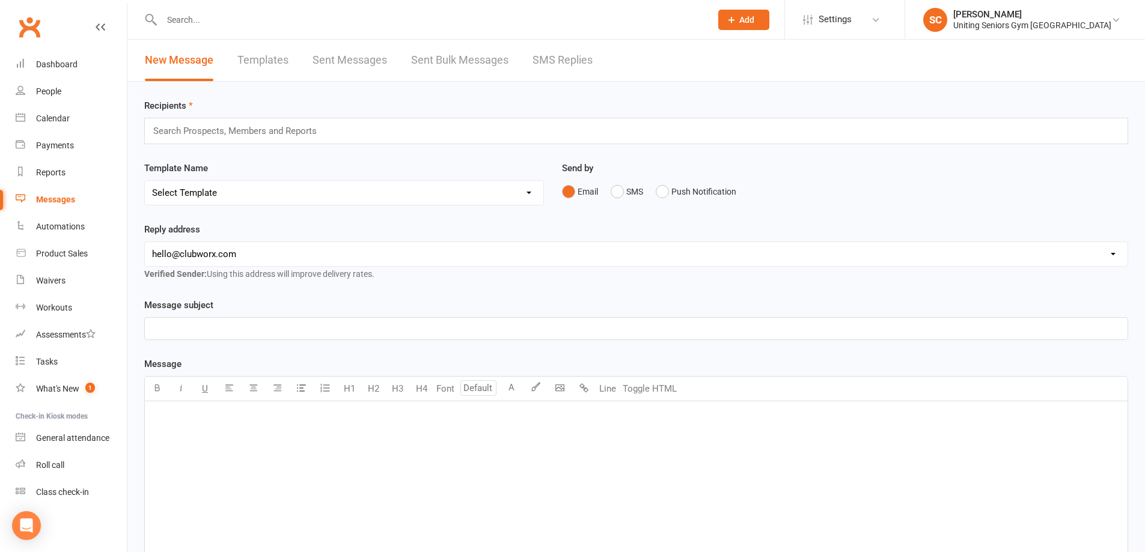
click at [265, 58] on link "Templates" at bounding box center [262, 60] width 51 height 41
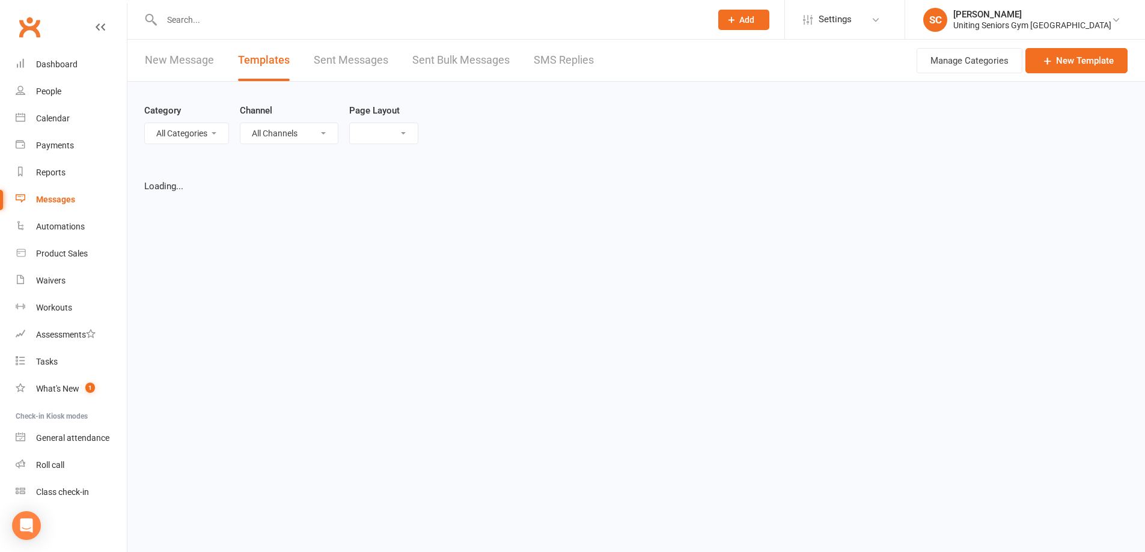
select select "list"
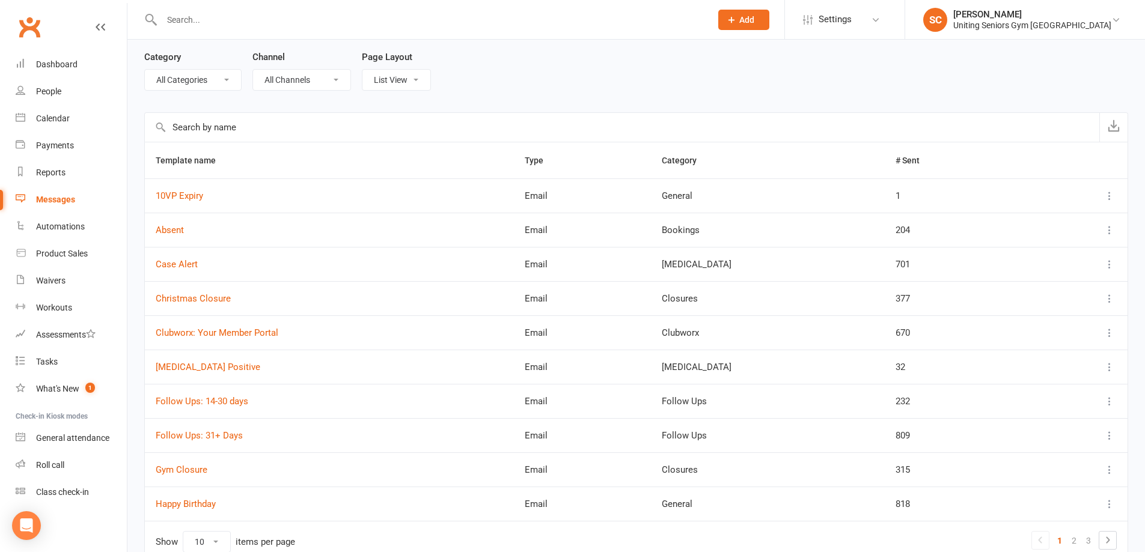
scroll to position [115, 0]
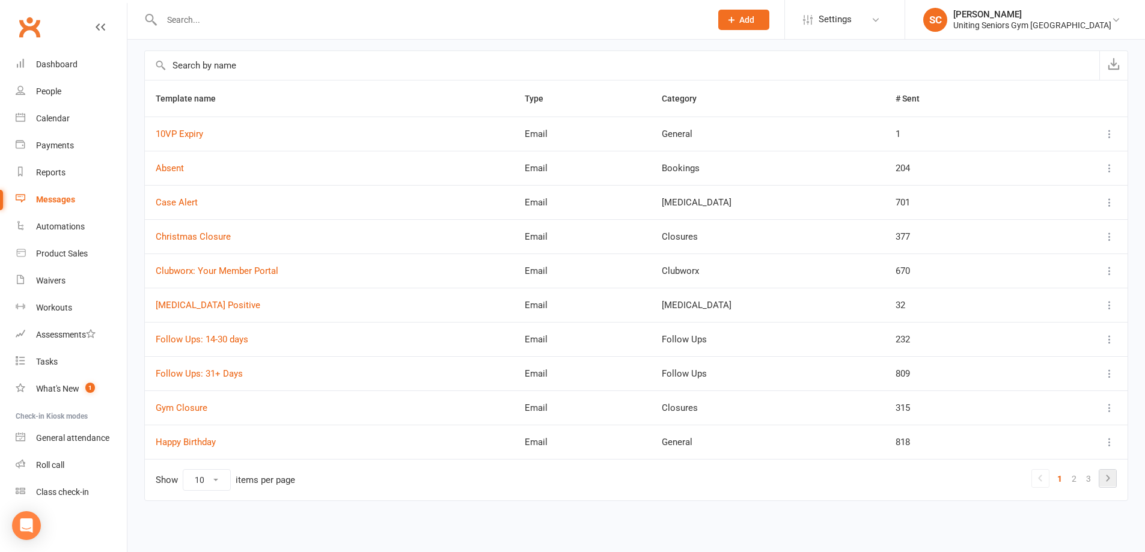
click at [1110, 471] on icon at bounding box center [1108, 478] width 14 height 14
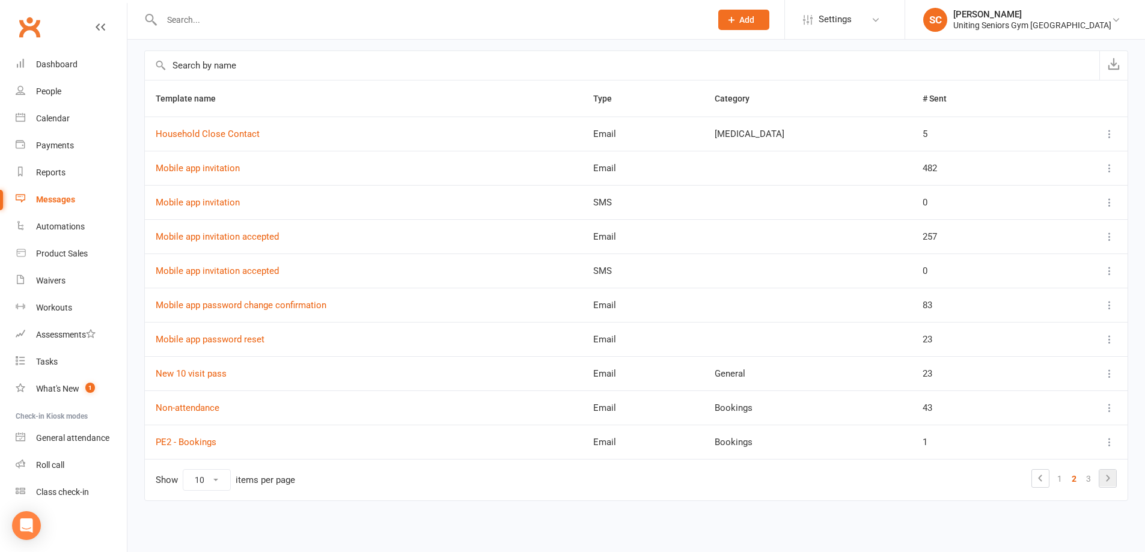
click at [1110, 478] on icon at bounding box center [1108, 478] width 4 height 7
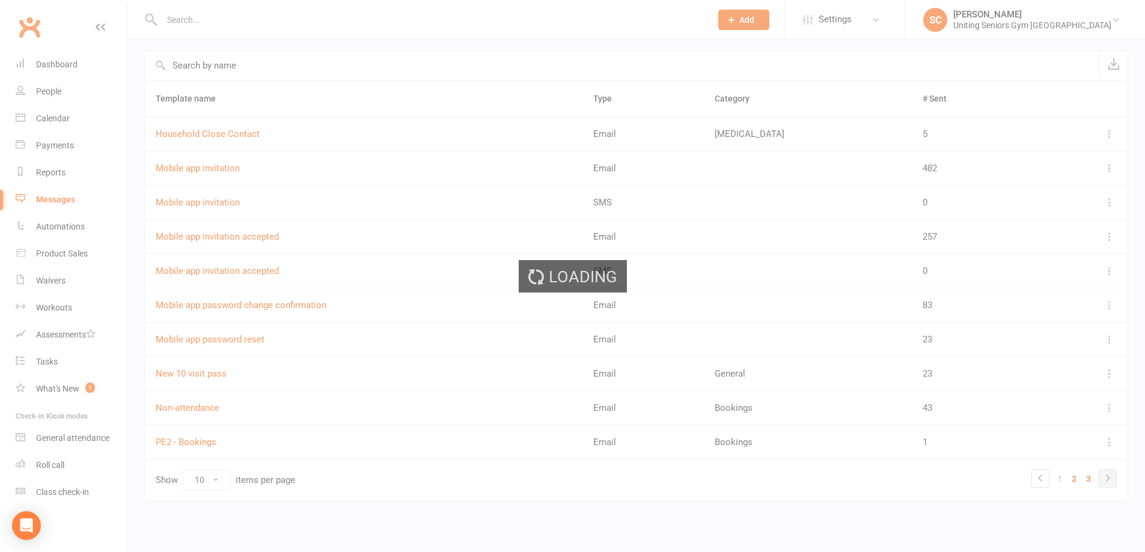
scroll to position [0, 0]
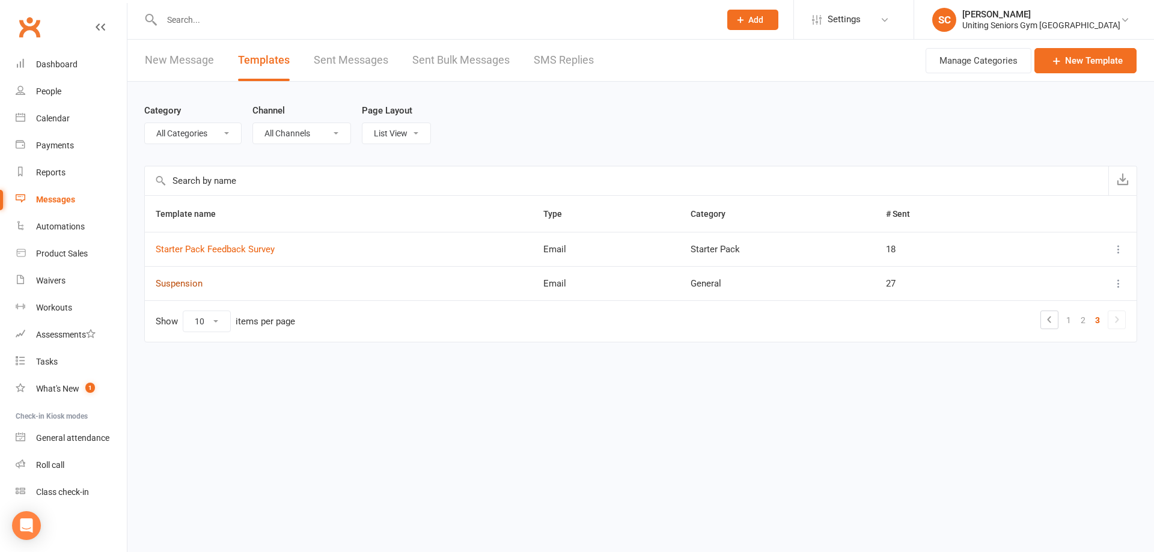
click at [193, 282] on link "Suspension" at bounding box center [179, 283] width 47 height 11
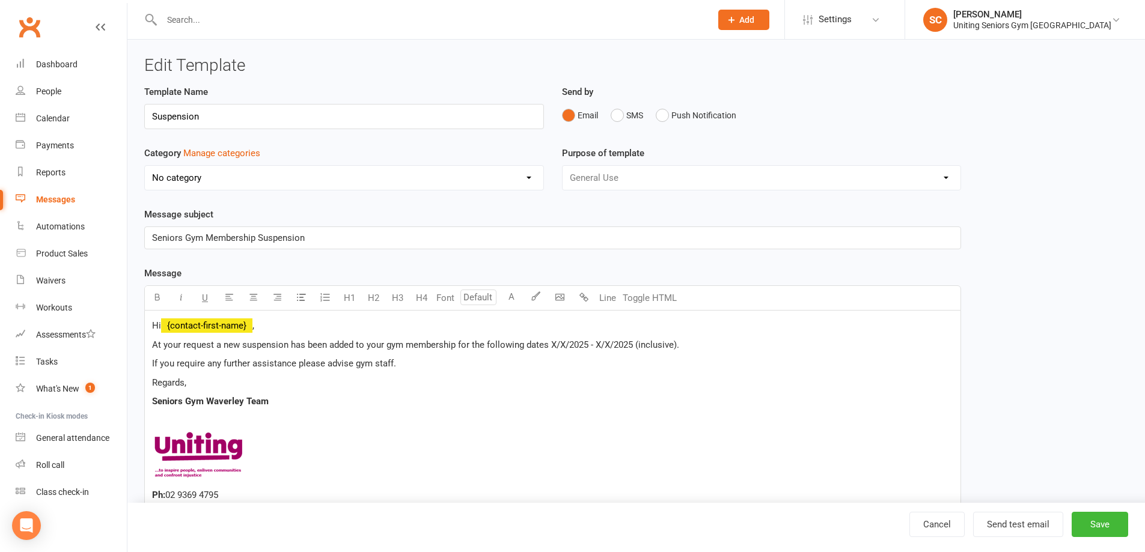
select select "7305"
click at [931, 522] on link "Cancel" at bounding box center [936, 524] width 55 height 25
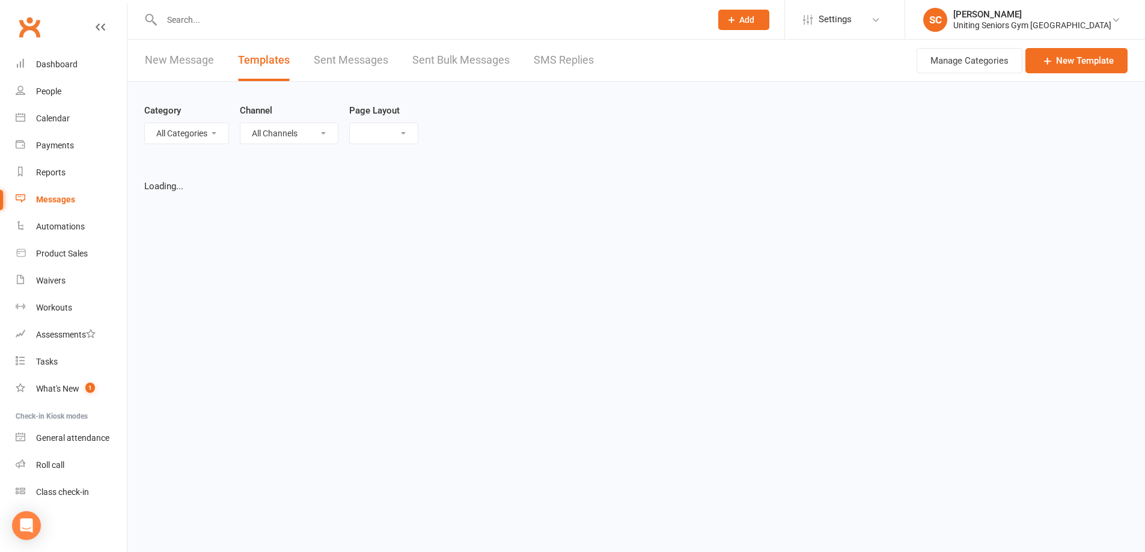
select select "list"
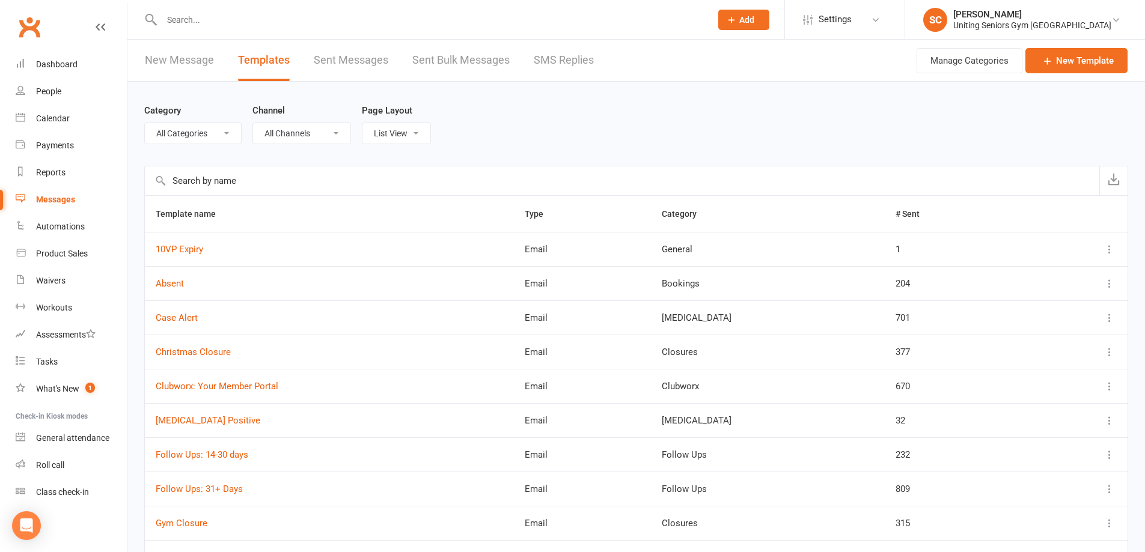
click at [237, 19] on input "text" at bounding box center [430, 19] width 545 height 17
paste input "[PERSON_NAME]"
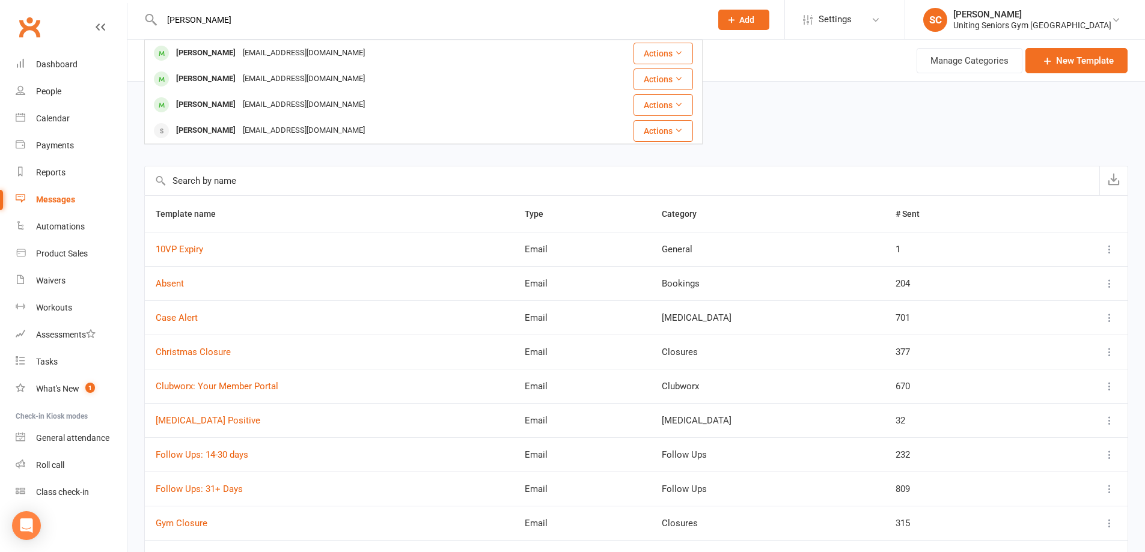
drag, startPoint x: 283, startPoint y: 15, endPoint x: 0, endPoint y: 8, distance: 282.6
click at [0, 3] on header "[PERSON_NAME] [PERSON_NAME] [PERSON_NAME][EMAIL_ADDRESS][DOMAIN_NAME] Actions […" at bounding box center [572, 3] width 1145 height 0
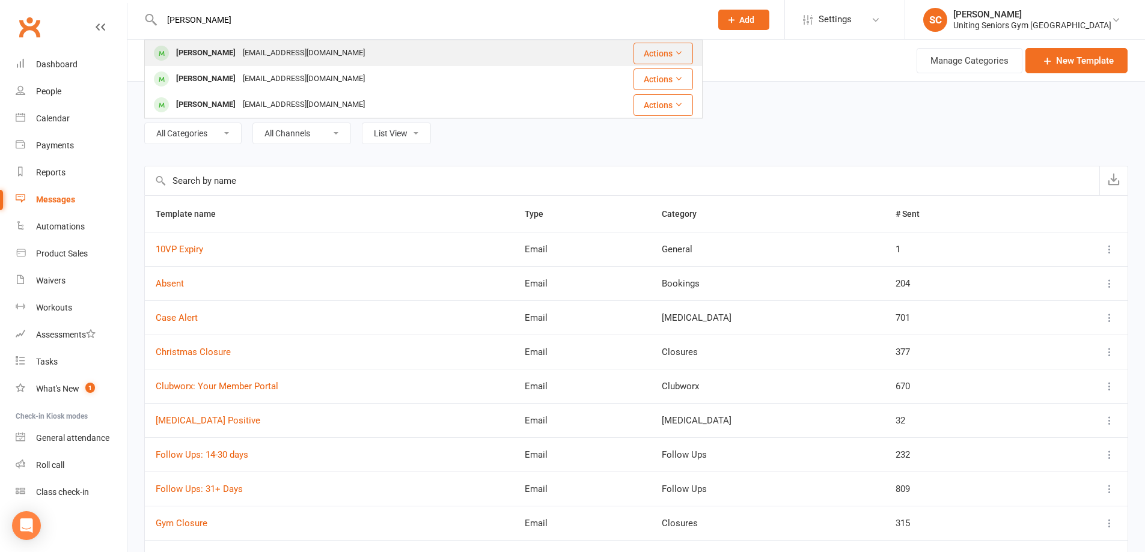
type input "[PERSON_NAME]"
click at [225, 55] on div "[PERSON_NAME]" at bounding box center [206, 52] width 67 height 17
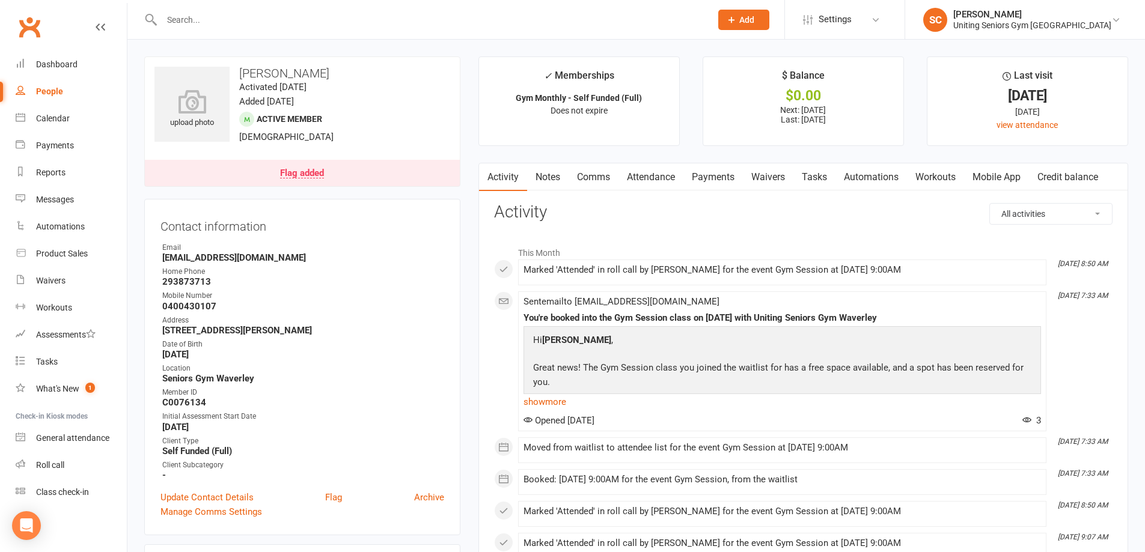
click at [263, 24] on input "text" at bounding box center [430, 19] width 545 height 17
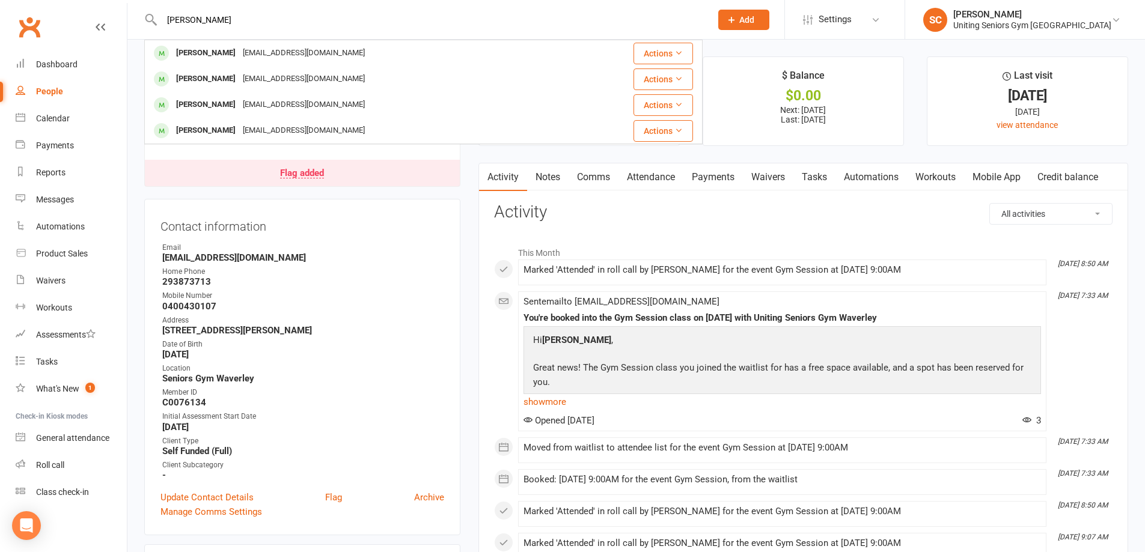
type input "[PERSON_NAME]"
click at [266, 57] on div "[EMAIL_ADDRESS][DOMAIN_NAME]" at bounding box center [303, 52] width 129 height 17
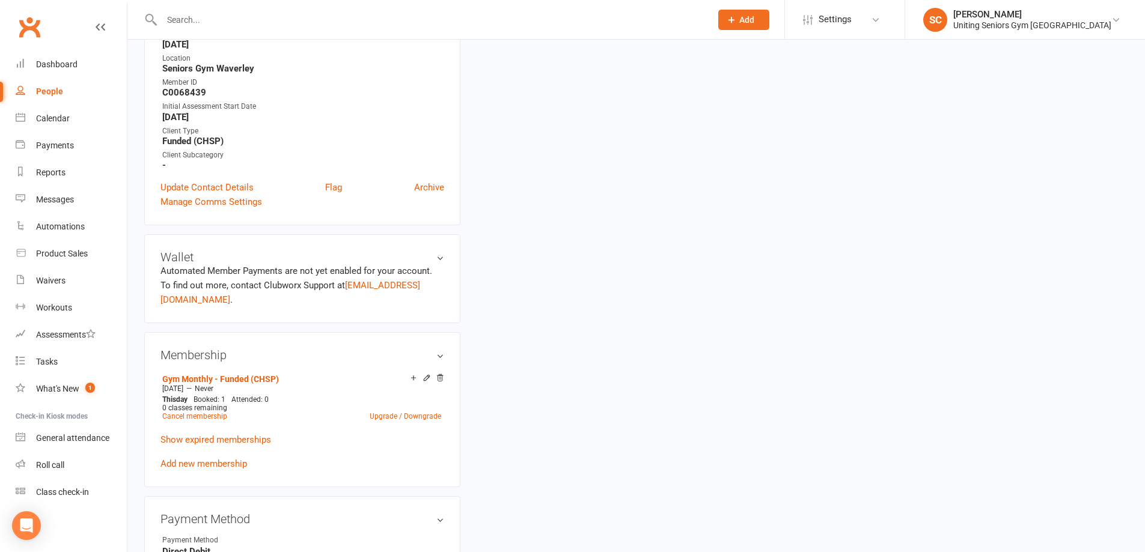
scroll to position [361, 0]
